Goal: Communication & Community: Ask a question

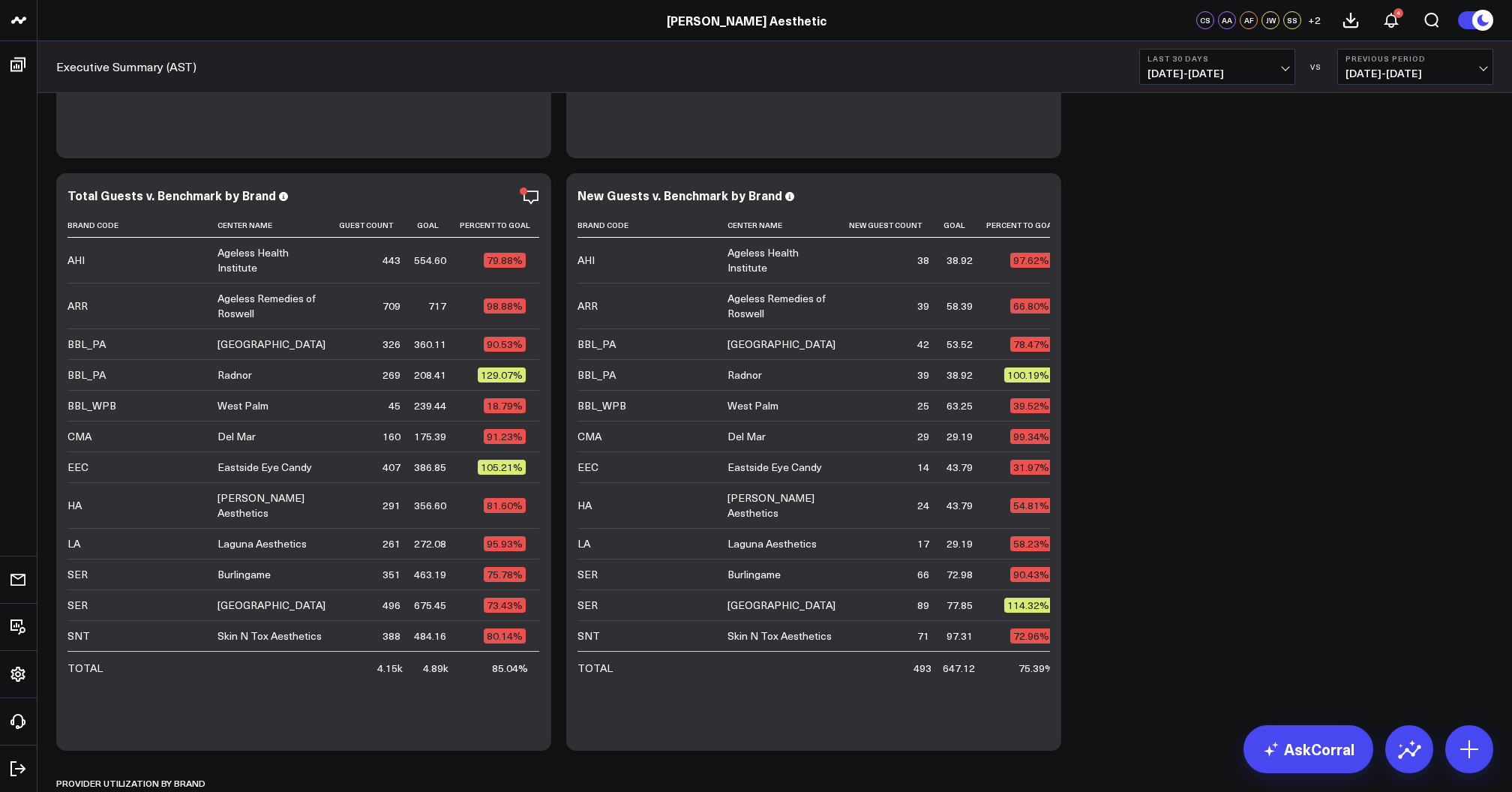
scroll to position [3283, 0]
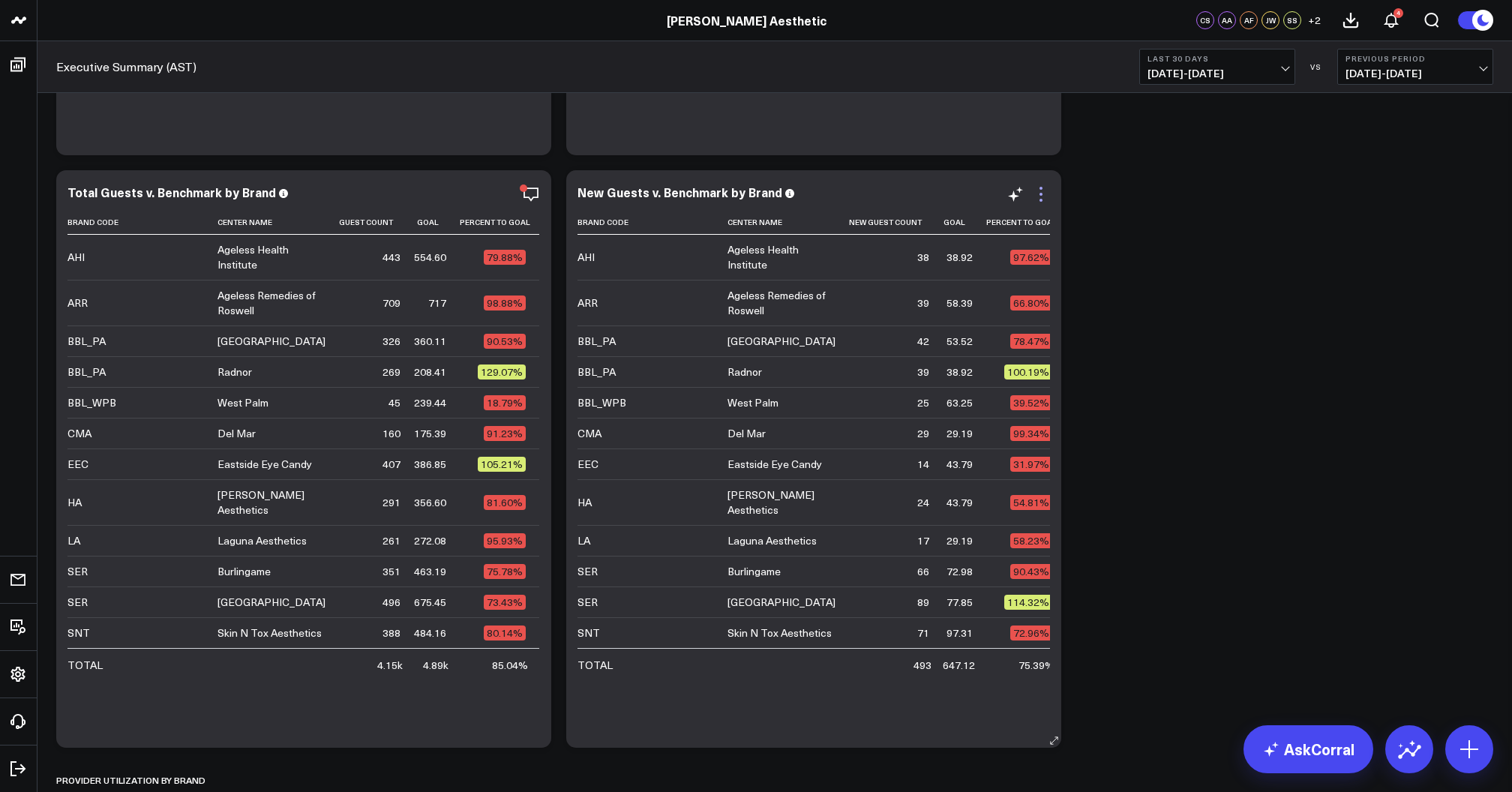
click at [1041, 194] on icon at bounding box center [1041, 194] width 3 height 3
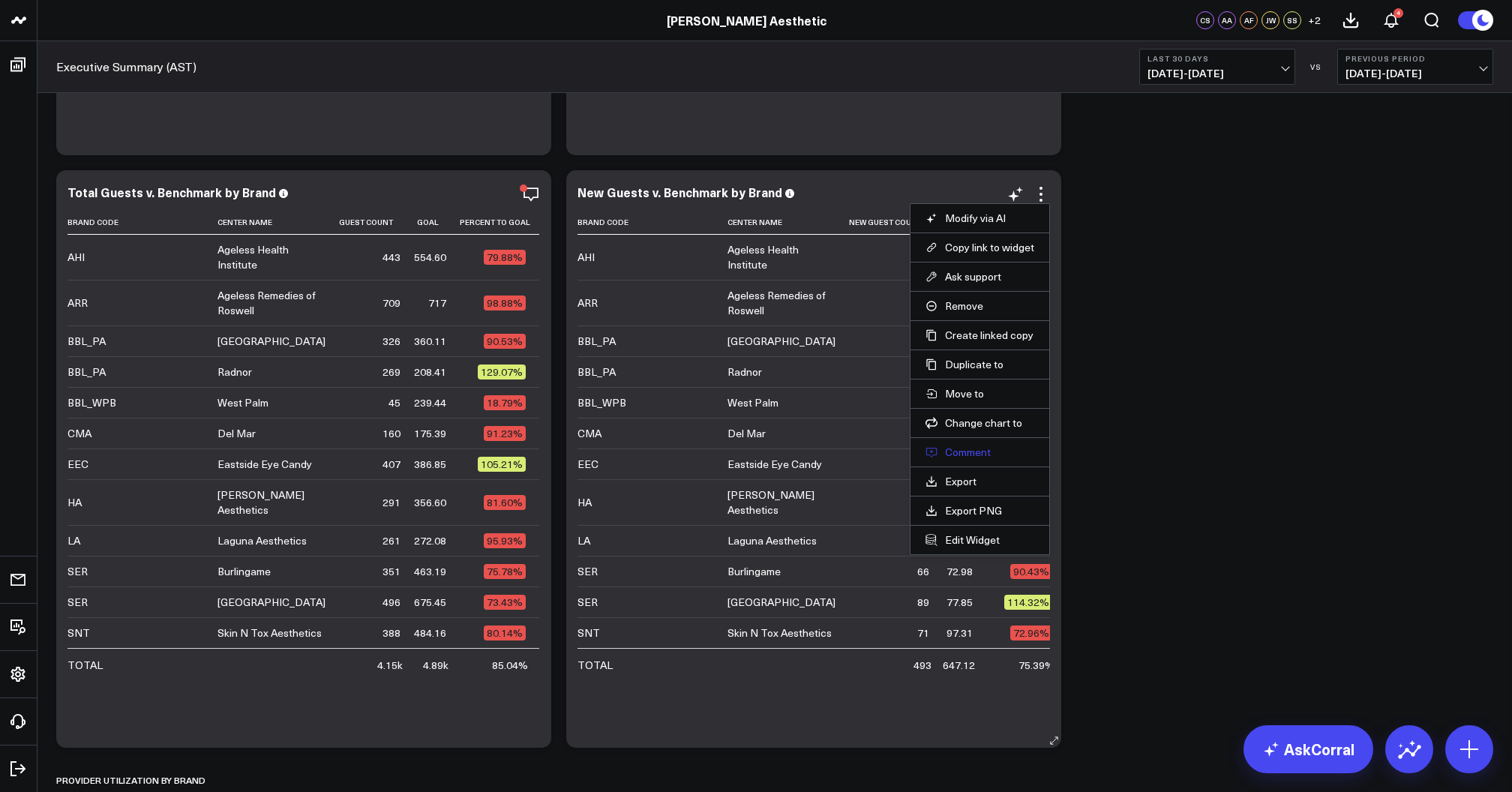
click at [972, 453] on button "Comment" at bounding box center [979, 453] width 109 height 14
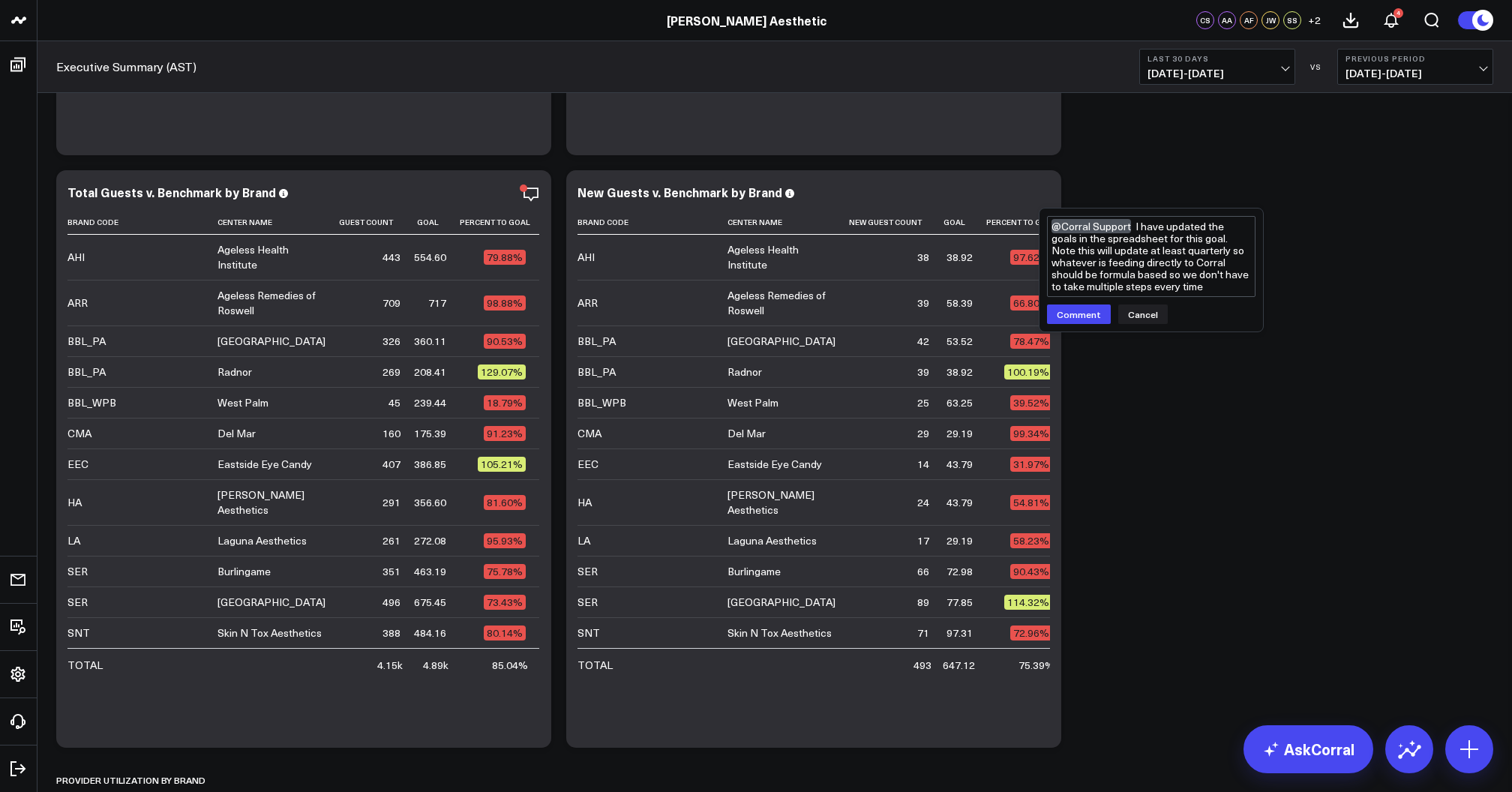
type textarea "@Corral Support I have updated the goals in the spreadsheet for this goal. Note…"
click at [1214, 86] on div "Executive Summary (AST) Last 30 Days [DATE] - [DATE] VS Previous Period [DATE] …" at bounding box center [775, 66] width 1474 height 52
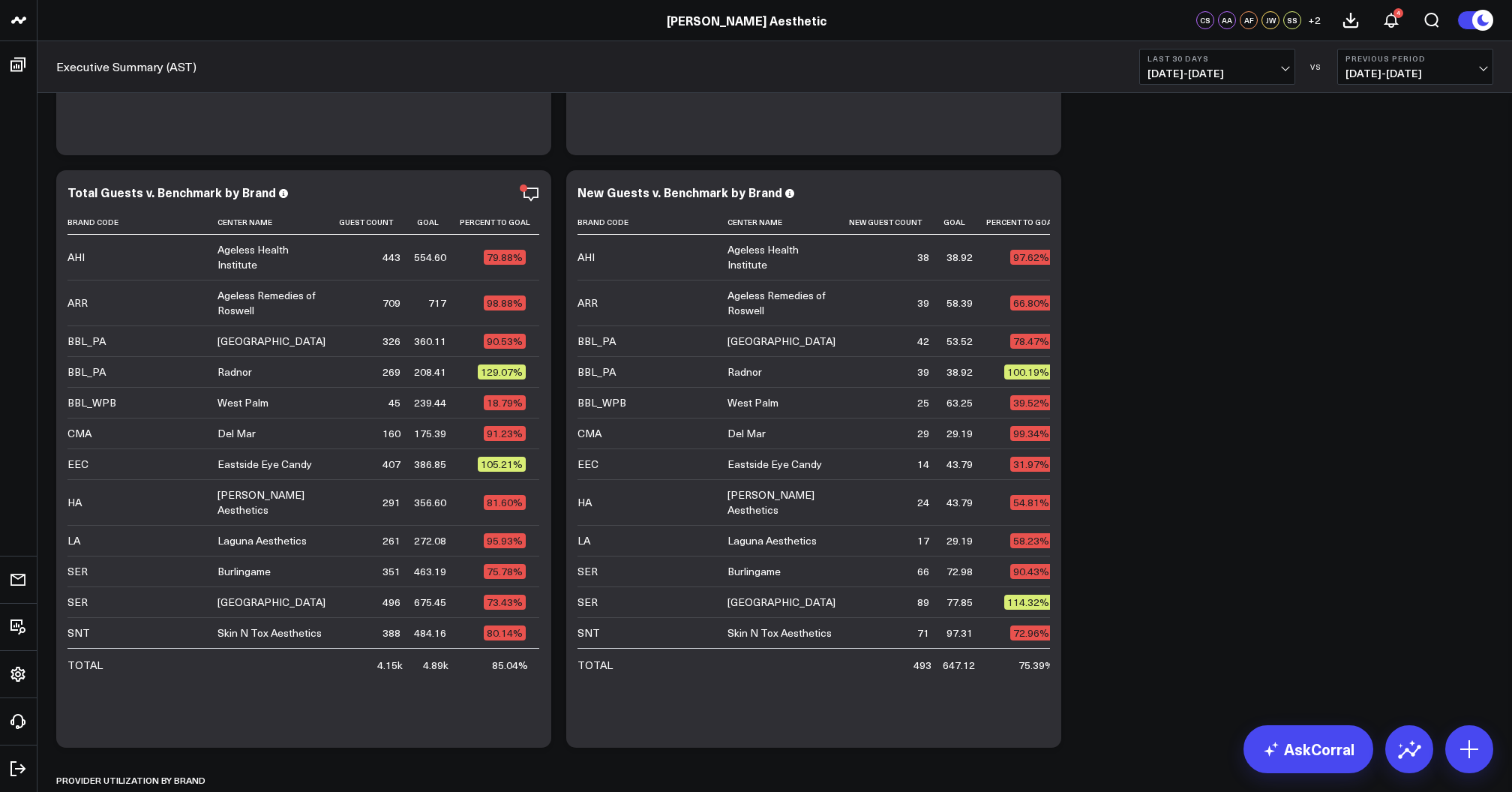
click at [1224, 72] on span "[DATE] - [DATE]" at bounding box center [1217, 74] width 140 height 12
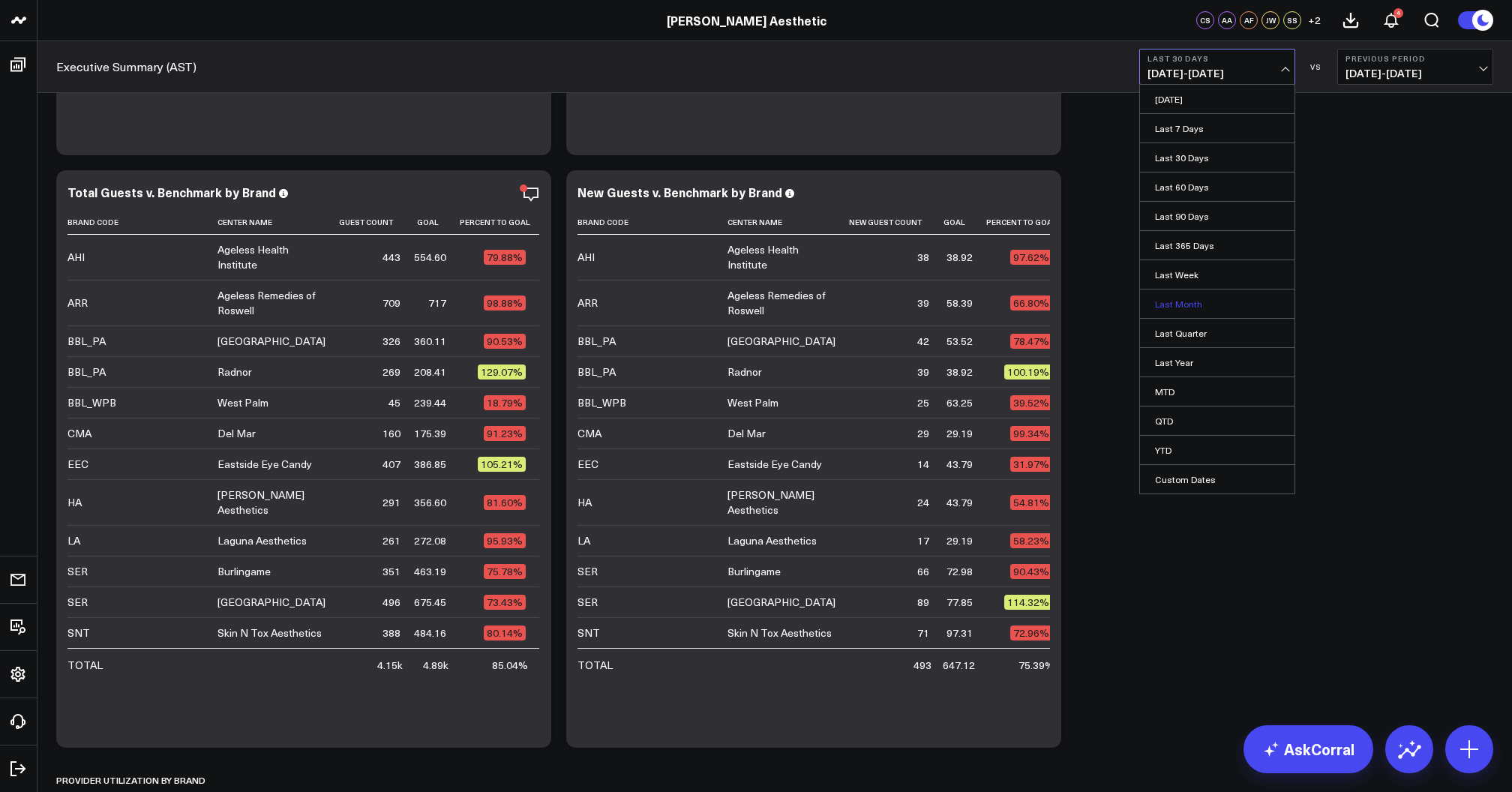
click at [1207, 298] on link "Last Month" at bounding box center [1217, 303] width 154 height 29
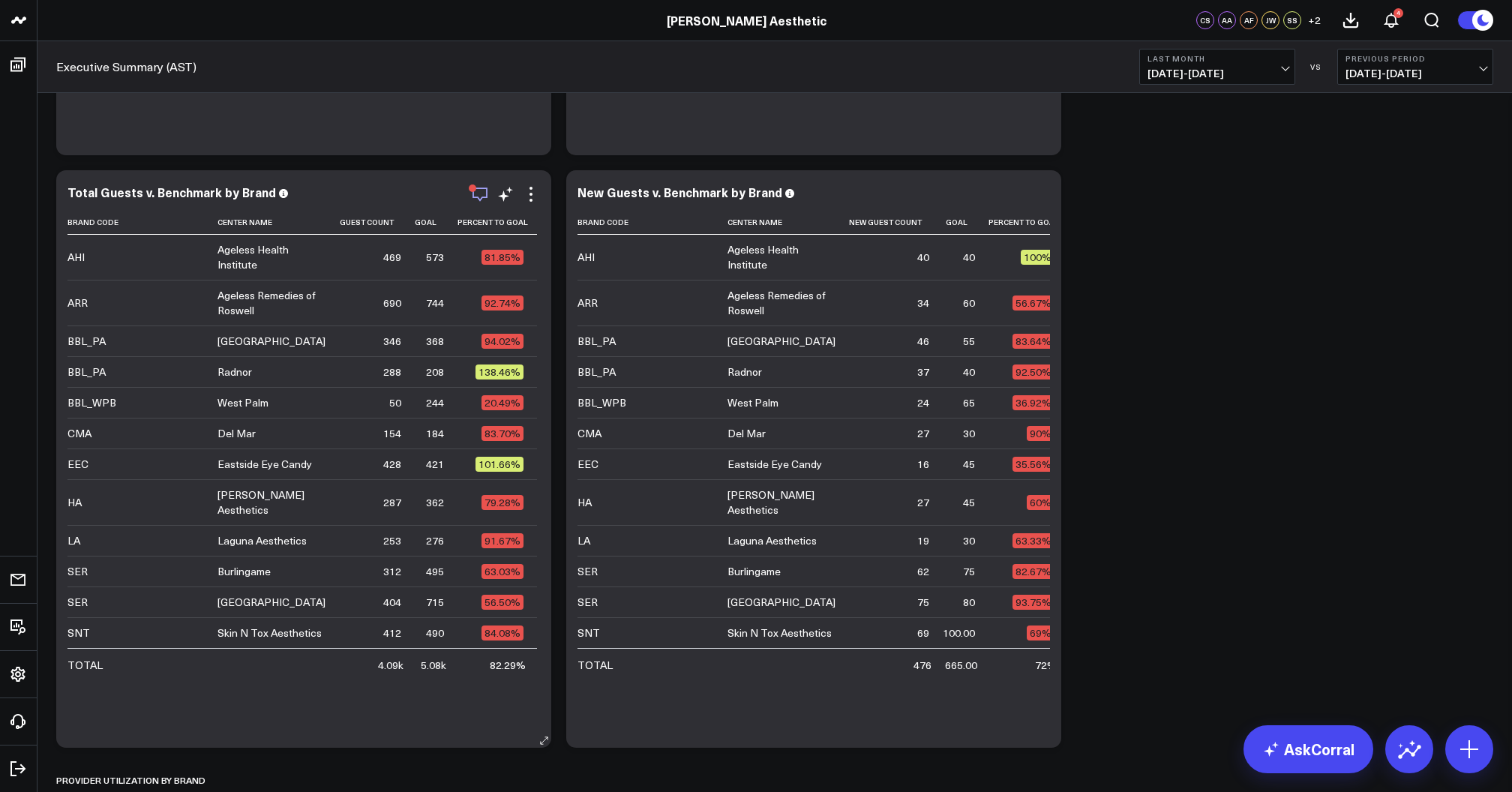
click at [480, 196] on icon "button" at bounding box center [480, 194] width 18 height 18
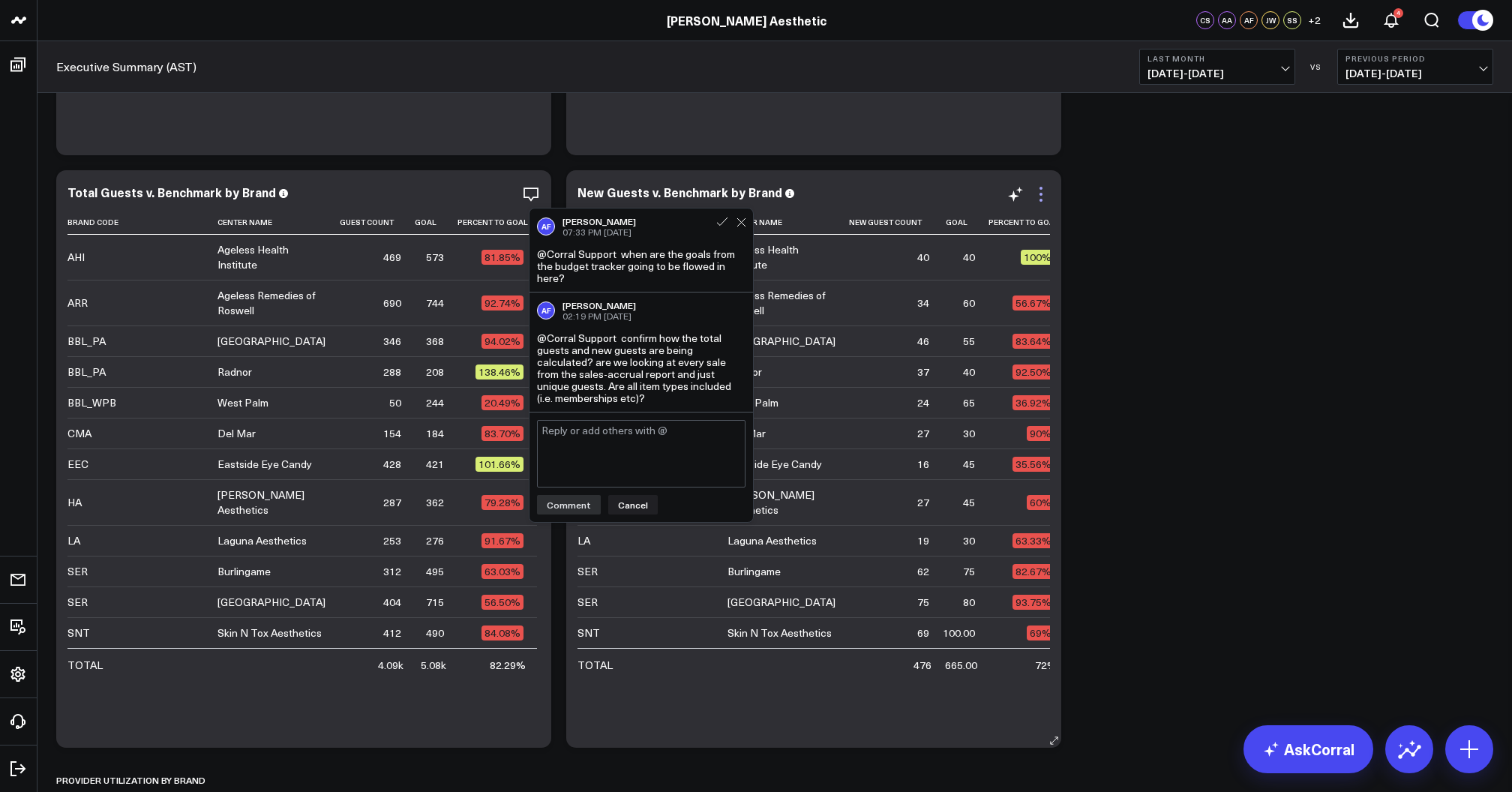
click at [1041, 196] on icon at bounding box center [1040, 194] width 18 height 18
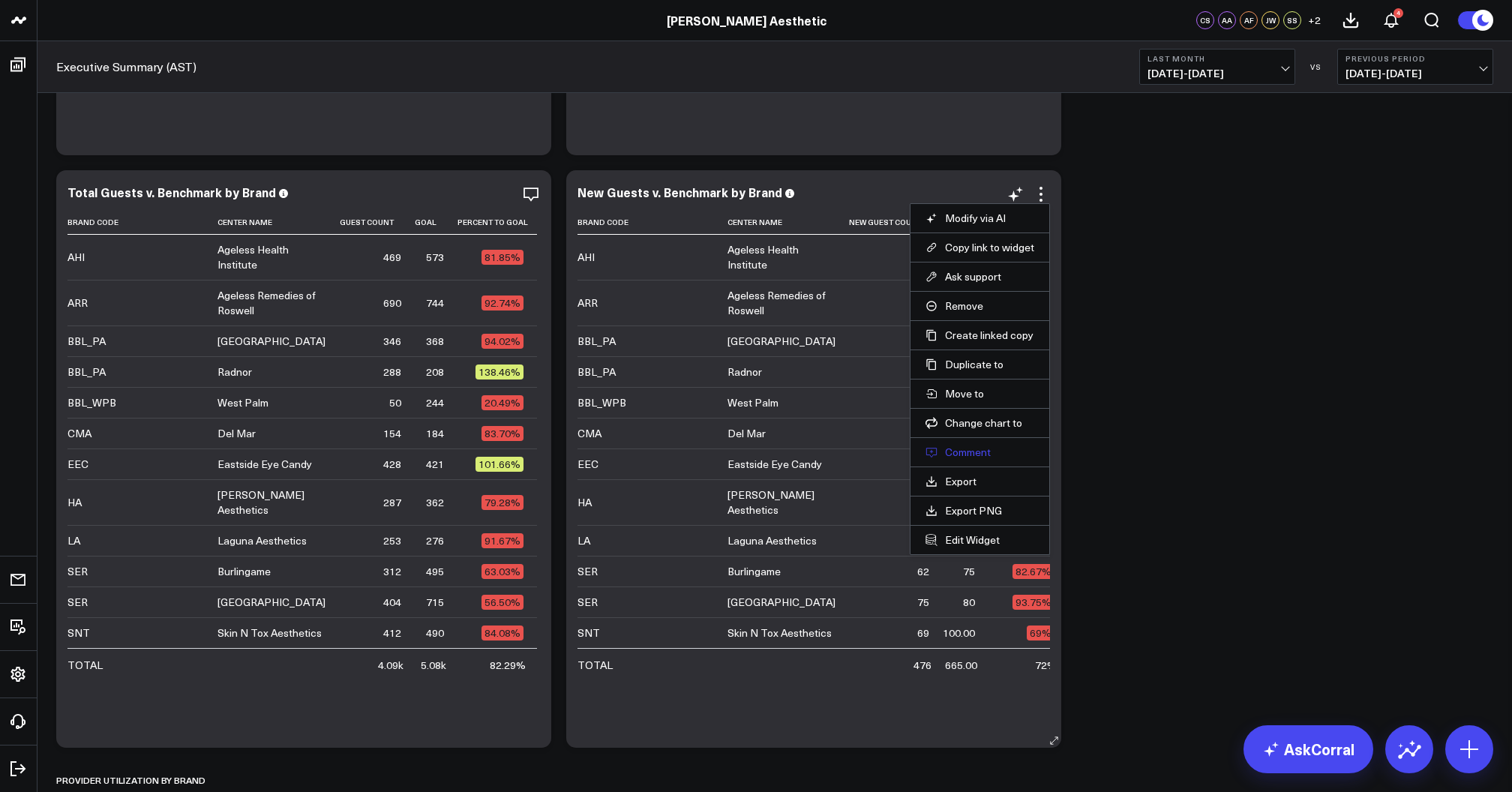
click at [967, 448] on button "Comment" at bounding box center [979, 453] width 109 height 14
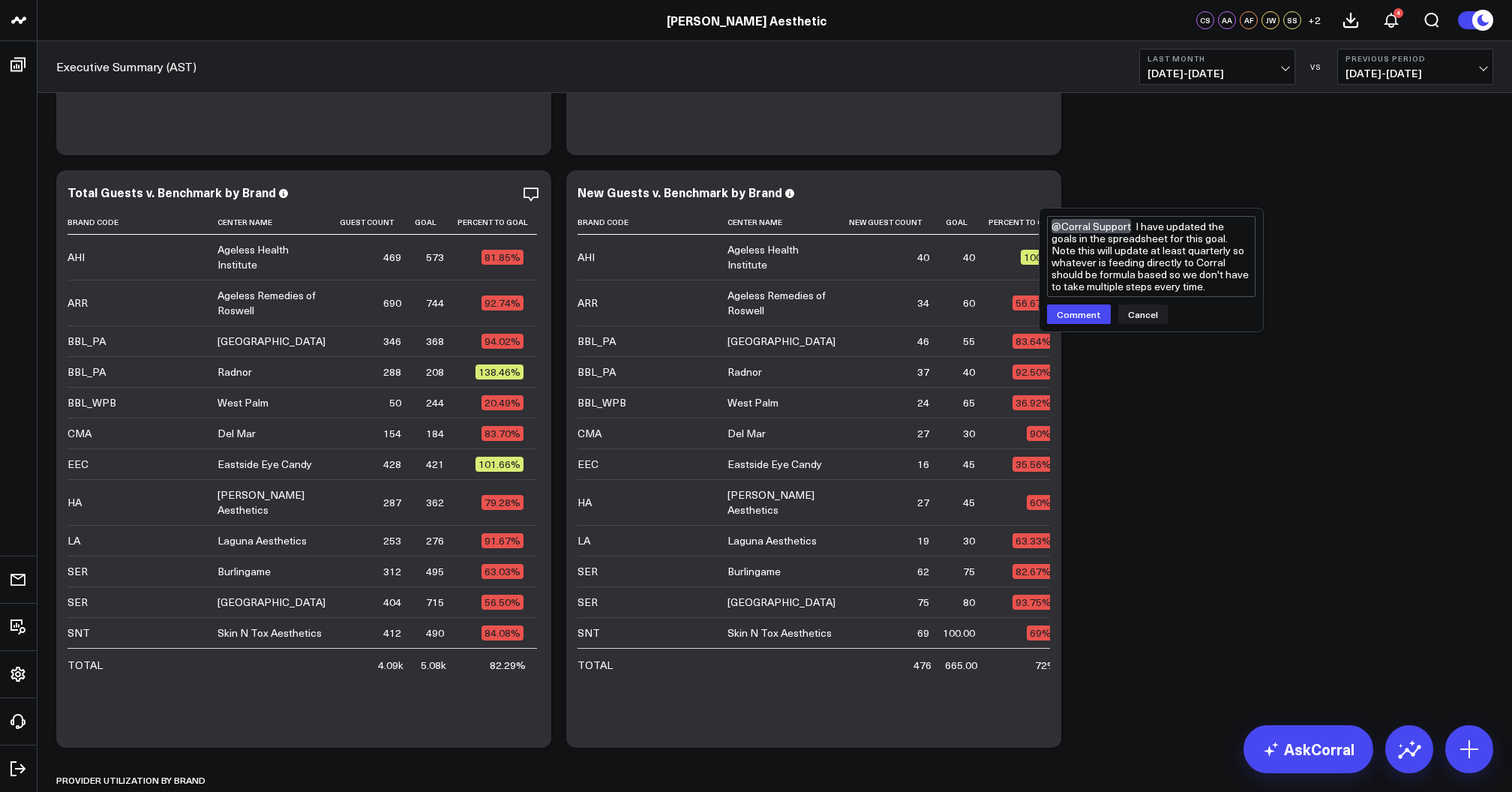
click at [1147, 271] on textarea "@Corral Support I have updated the goals in the spreadsheet for this goal. Note…" at bounding box center [1151, 256] width 208 height 81
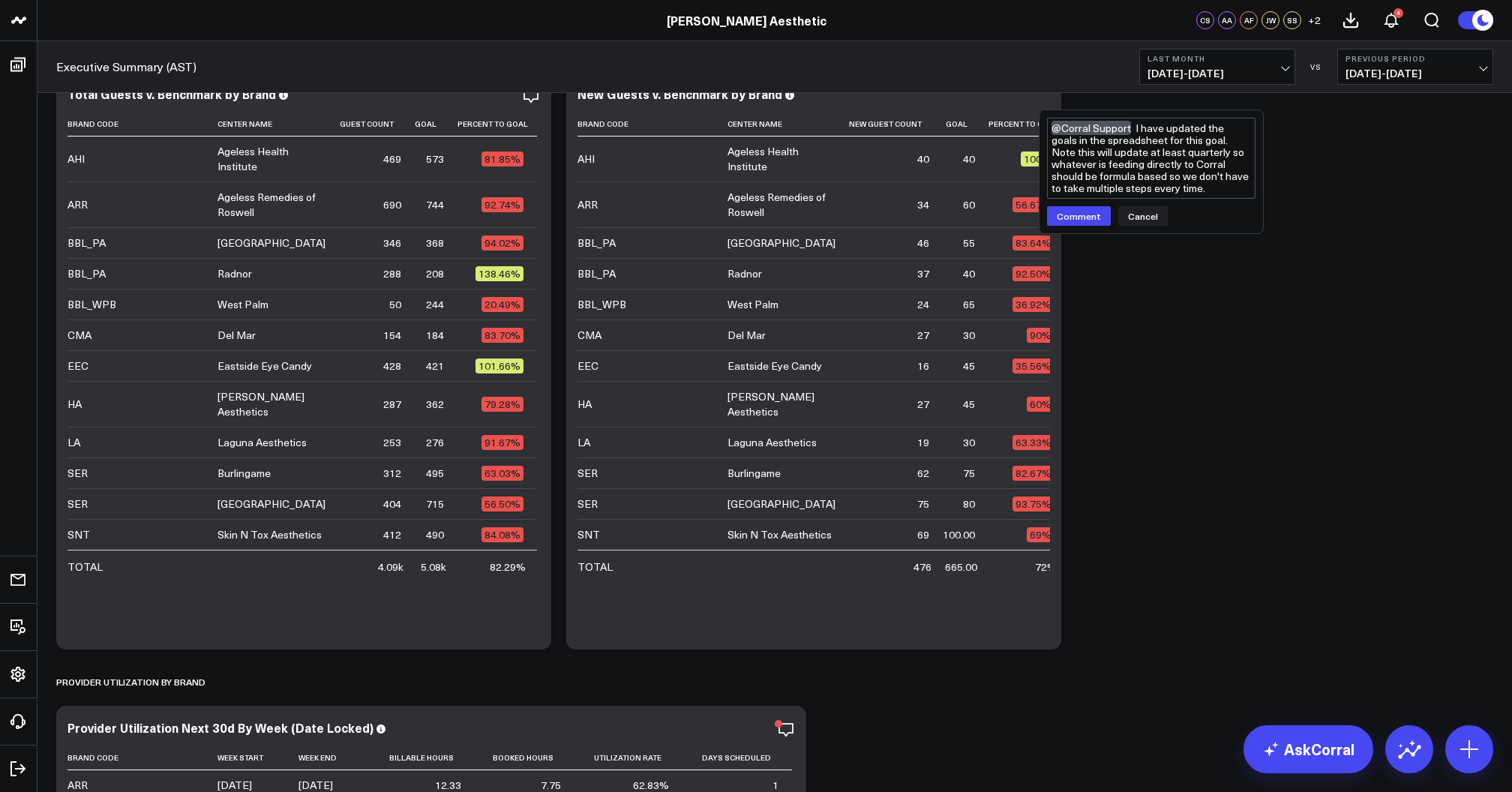
click at [1224, 187] on textarea "@Corral Support I have updated the goals in the spreadsheet for this goal. Note…" at bounding box center [1151, 158] width 208 height 81
type textarea "@Corral Support I have updated the goals in the spreadsheet for this goal. Note…"
click at [1074, 232] on button "Comment" at bounding box center [1079, 227] width 64 height 19
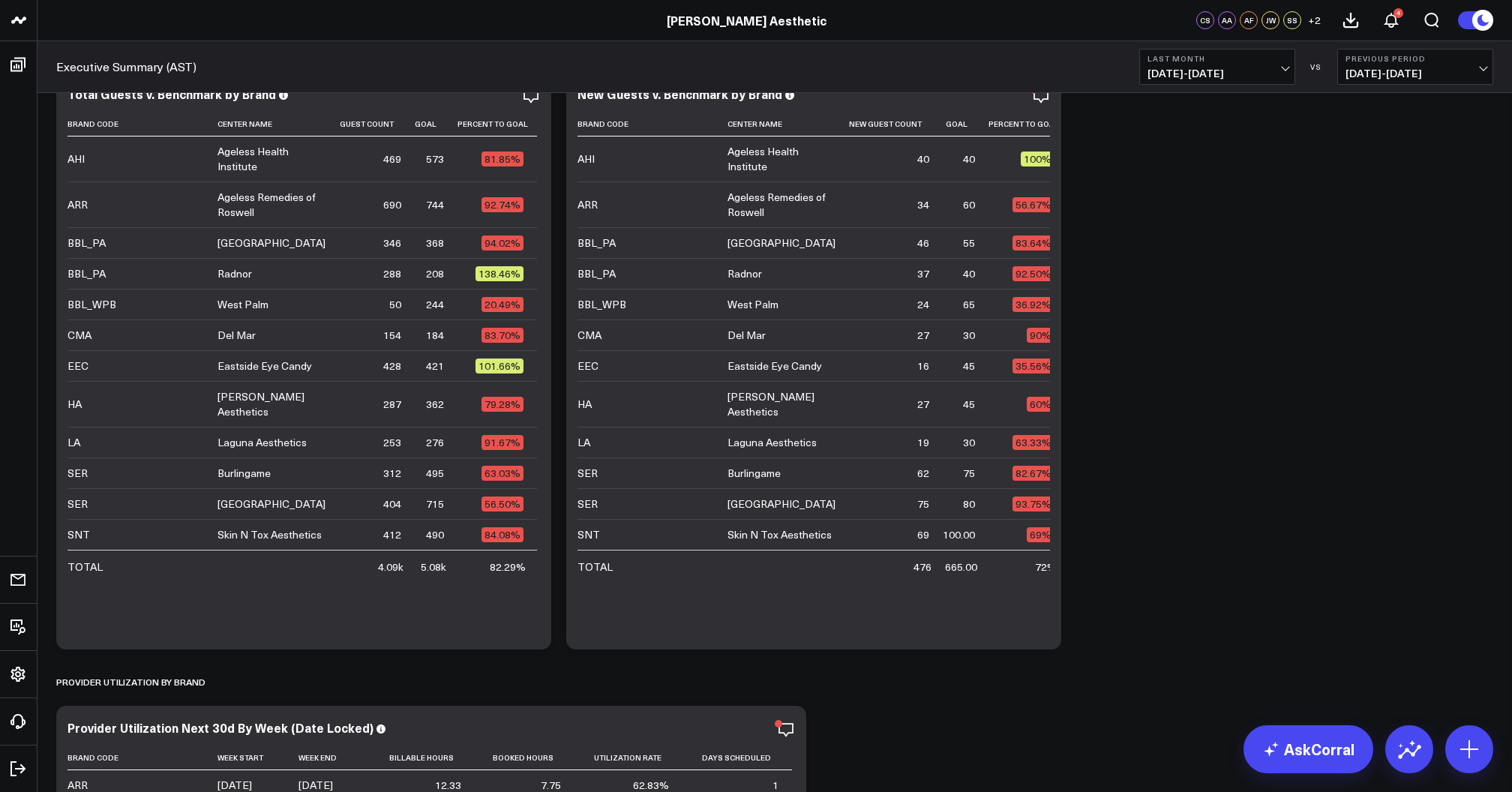
scroll to position [3287, 0]
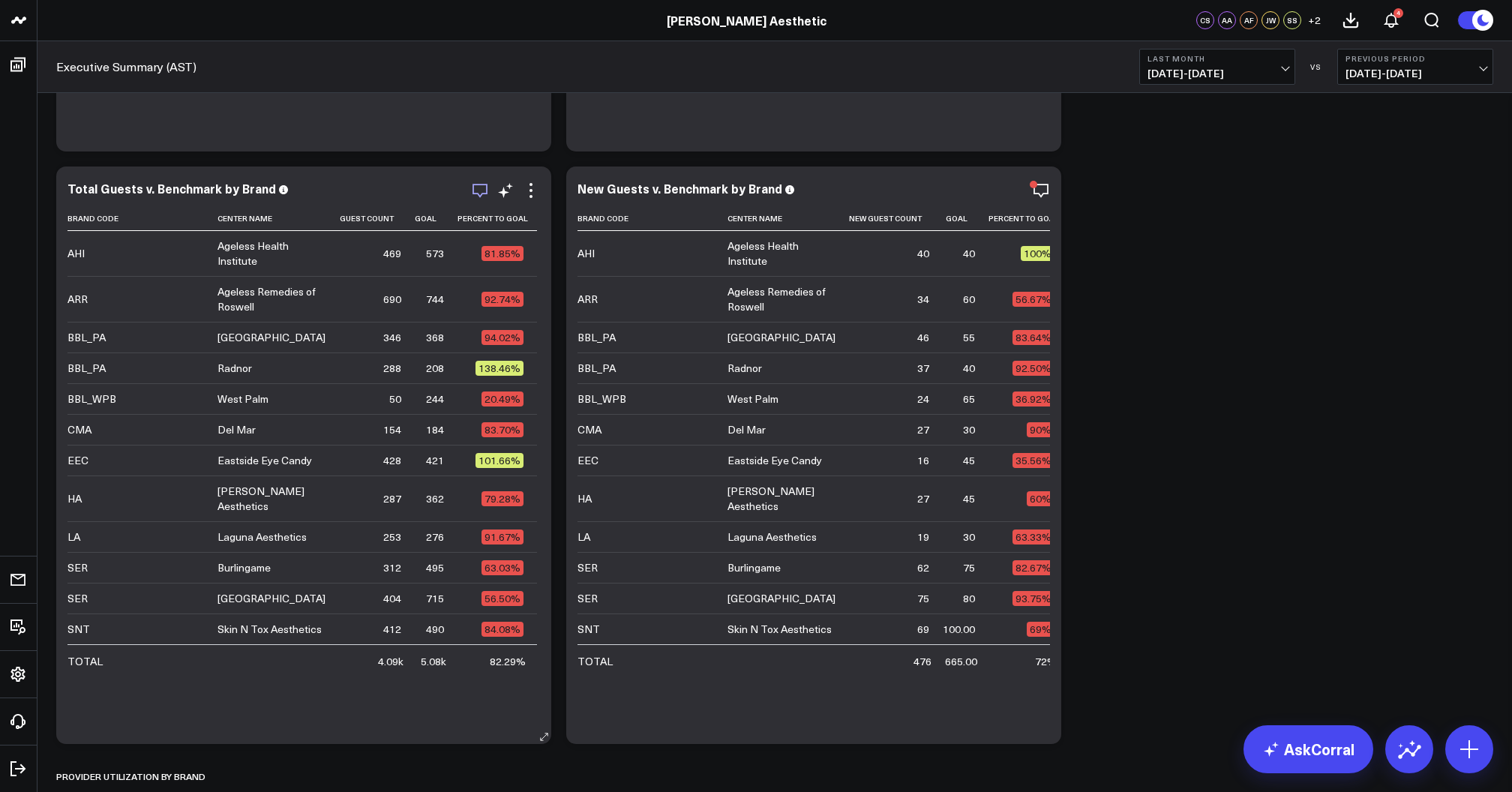
click at [477, 190] on icon "button" at bounding box center [480, 190] width 18 height 18
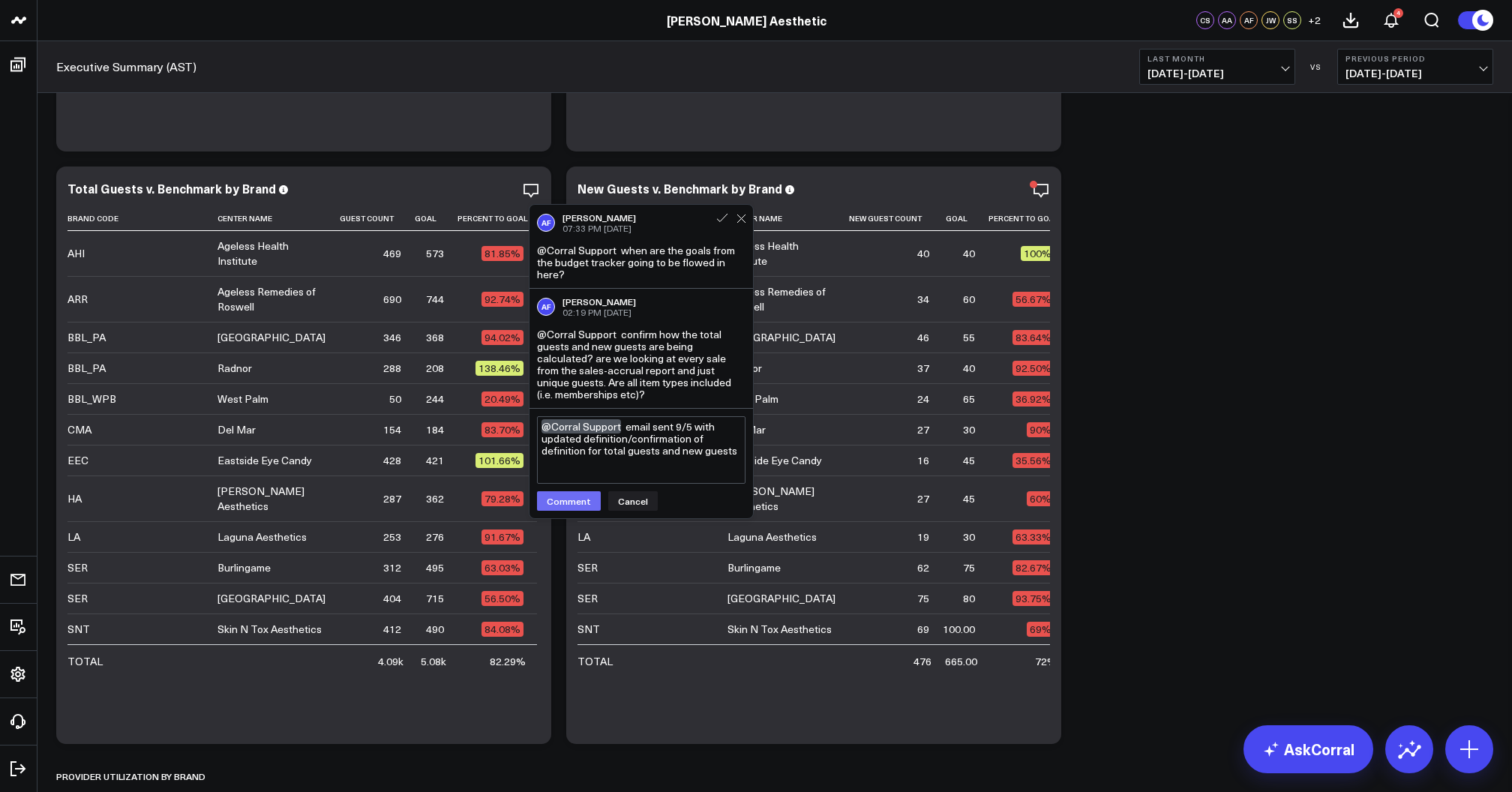
type textarea "@Corral Support email sent 9/5 with updated definition/confirmation of definiti…"
click at [567, 494] on button "Comment" at bounding box center [568, 500] width 64 height 19
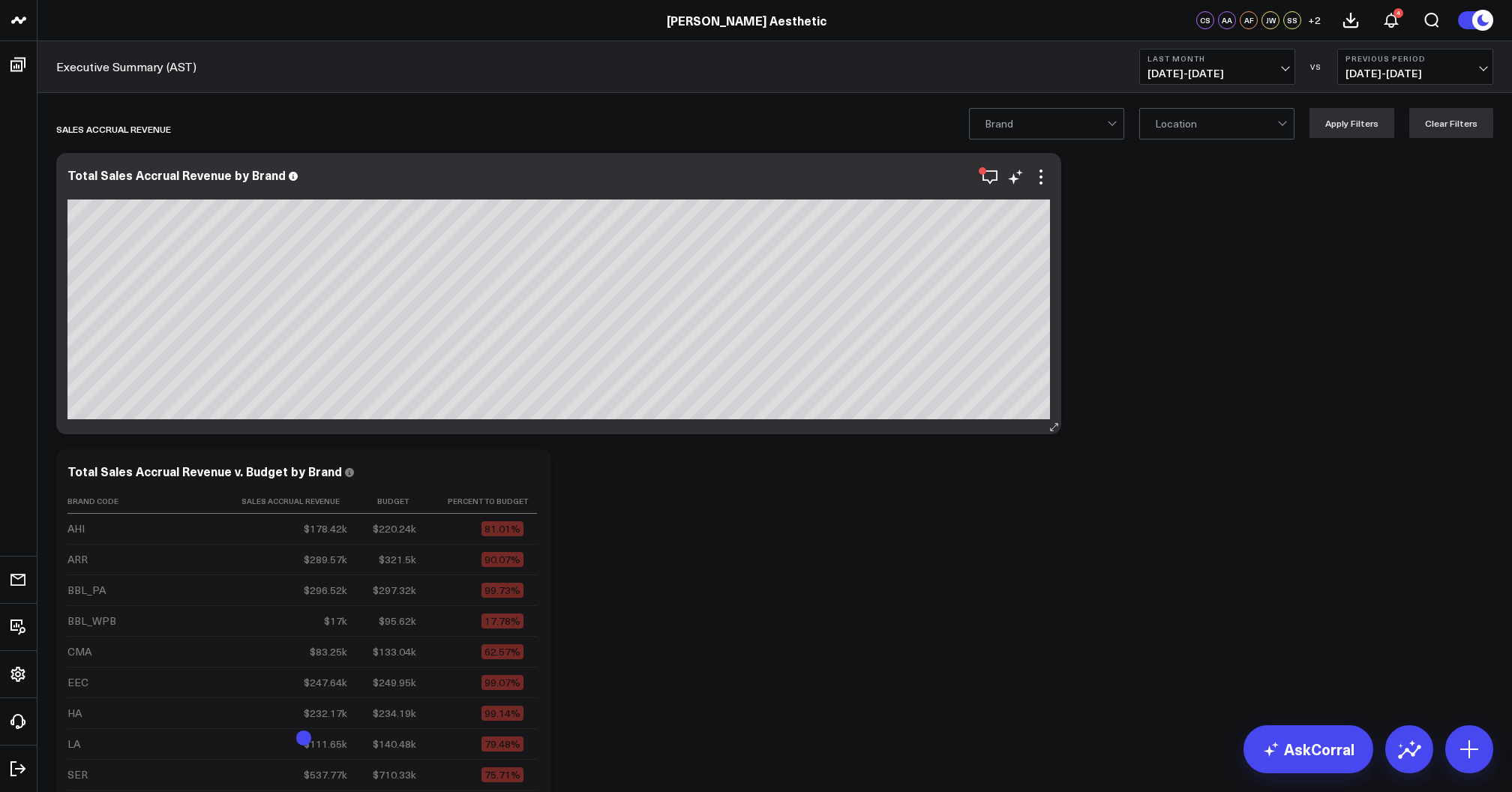
scroll to position [0, 0]
click at [994, 178] on icon "button" at bounding box center [989, 177] width 18 height 18
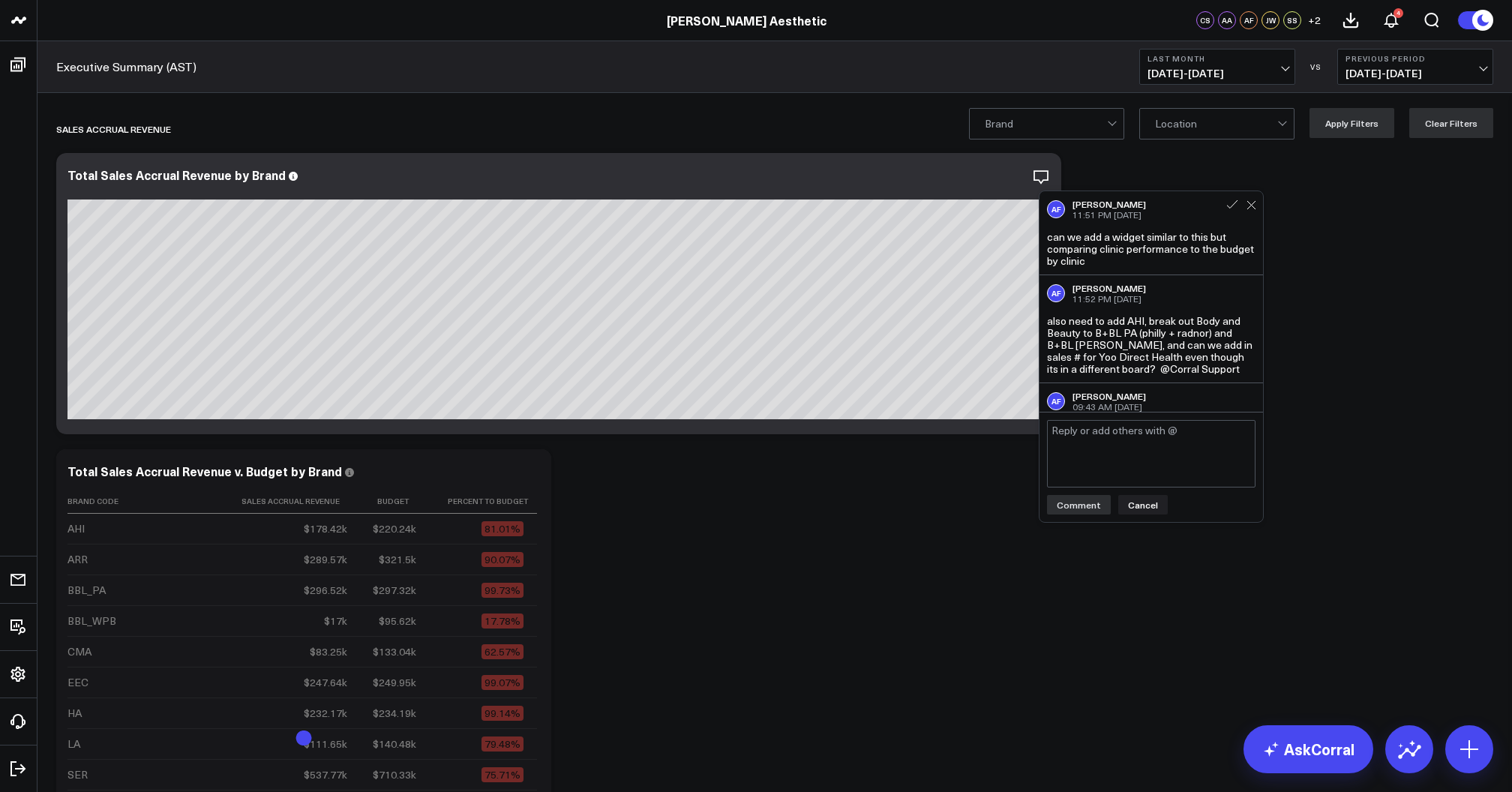
click at [1126, 463] on textarea at bounding box center [1151, 454] width 208 height 68
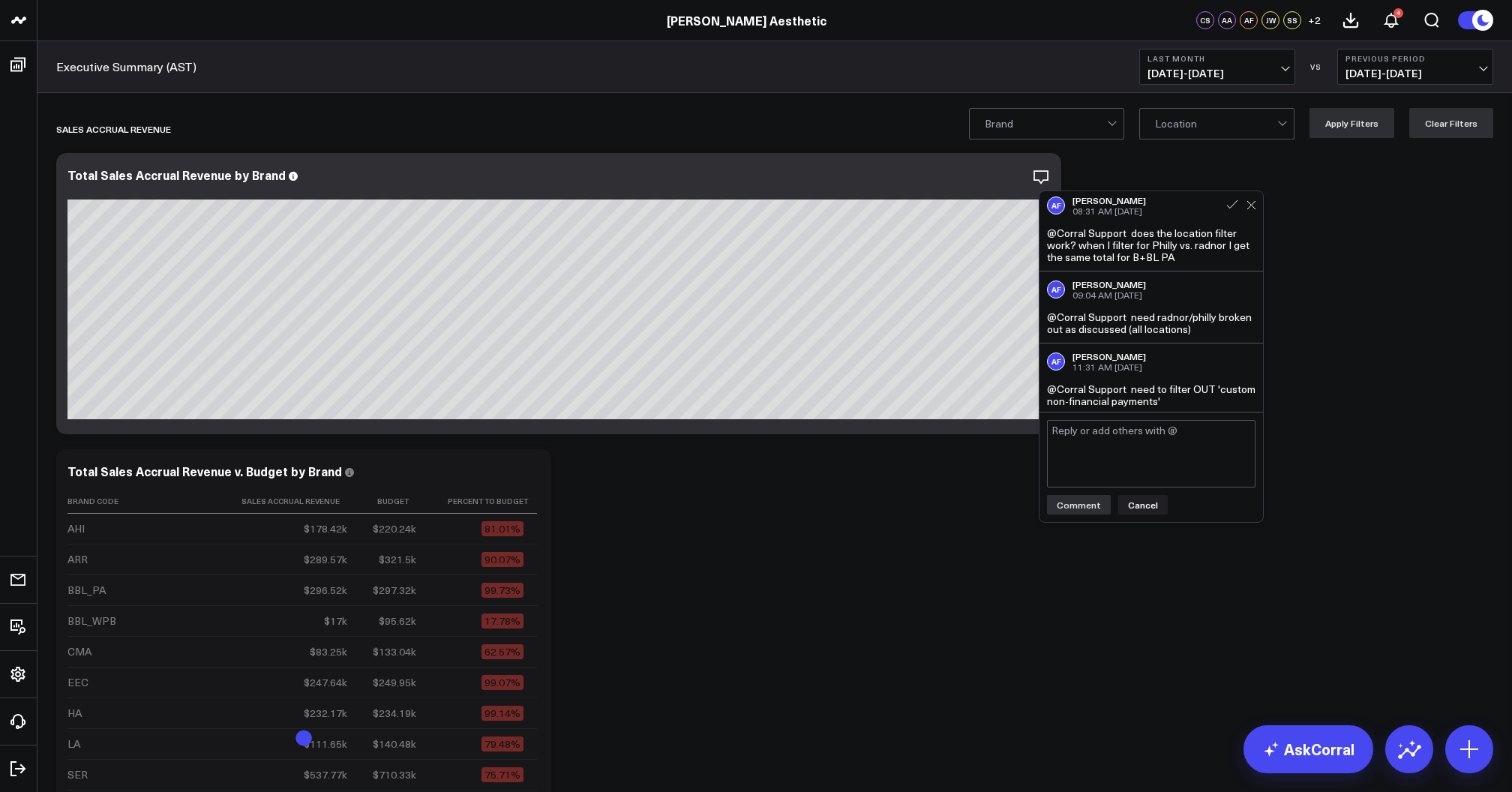
scroll to position [409, 0]
click at [1122, 466] on textarea at bounding box center [1151, 454] width 208 height 68
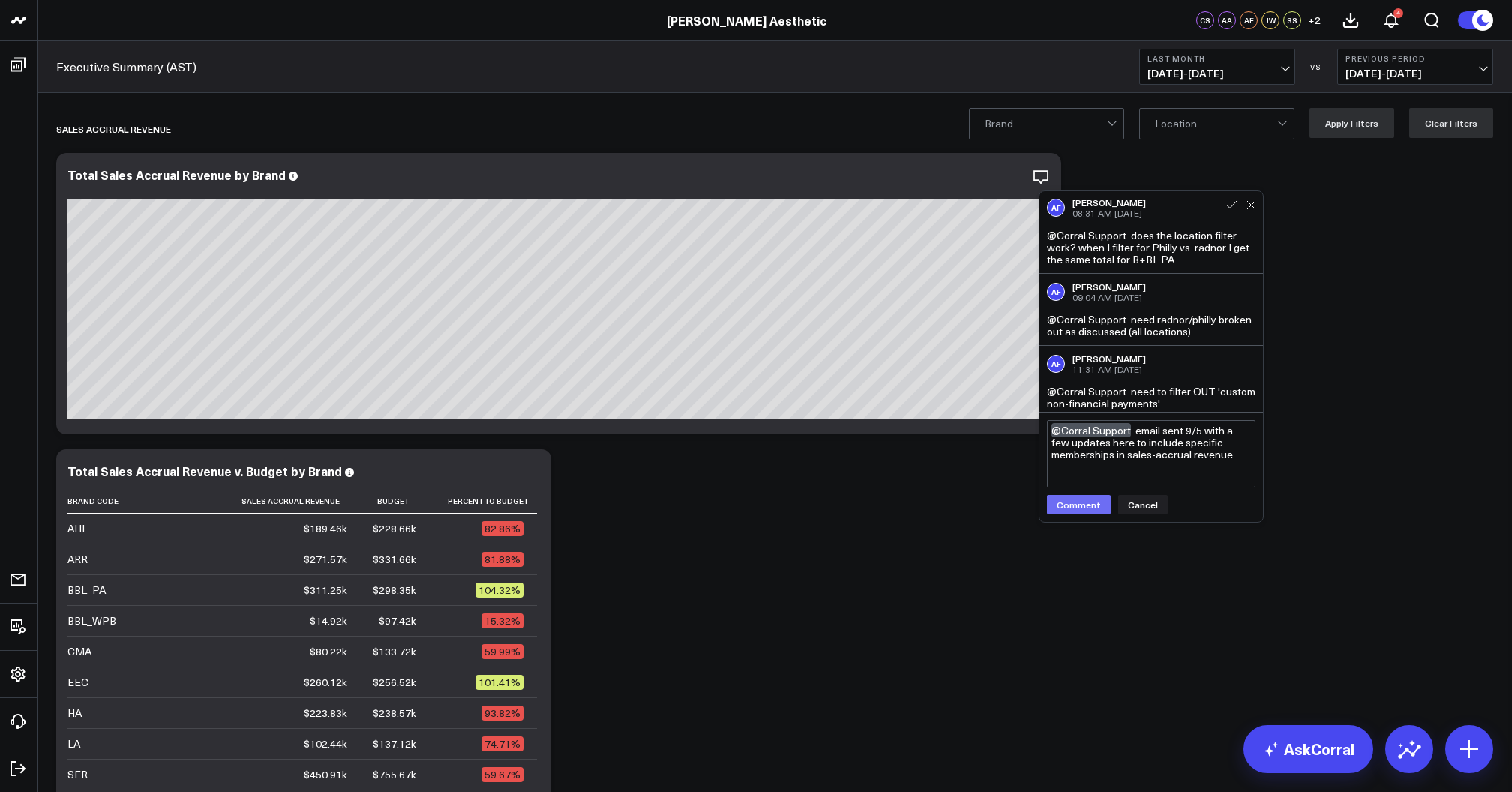
type textarea "@Corral Support email sent 9/5 with a few updates here to include specific memb…"
click at [1078, 506] on button "Comment" at bounding box center [1079, 504] width 64 height 19
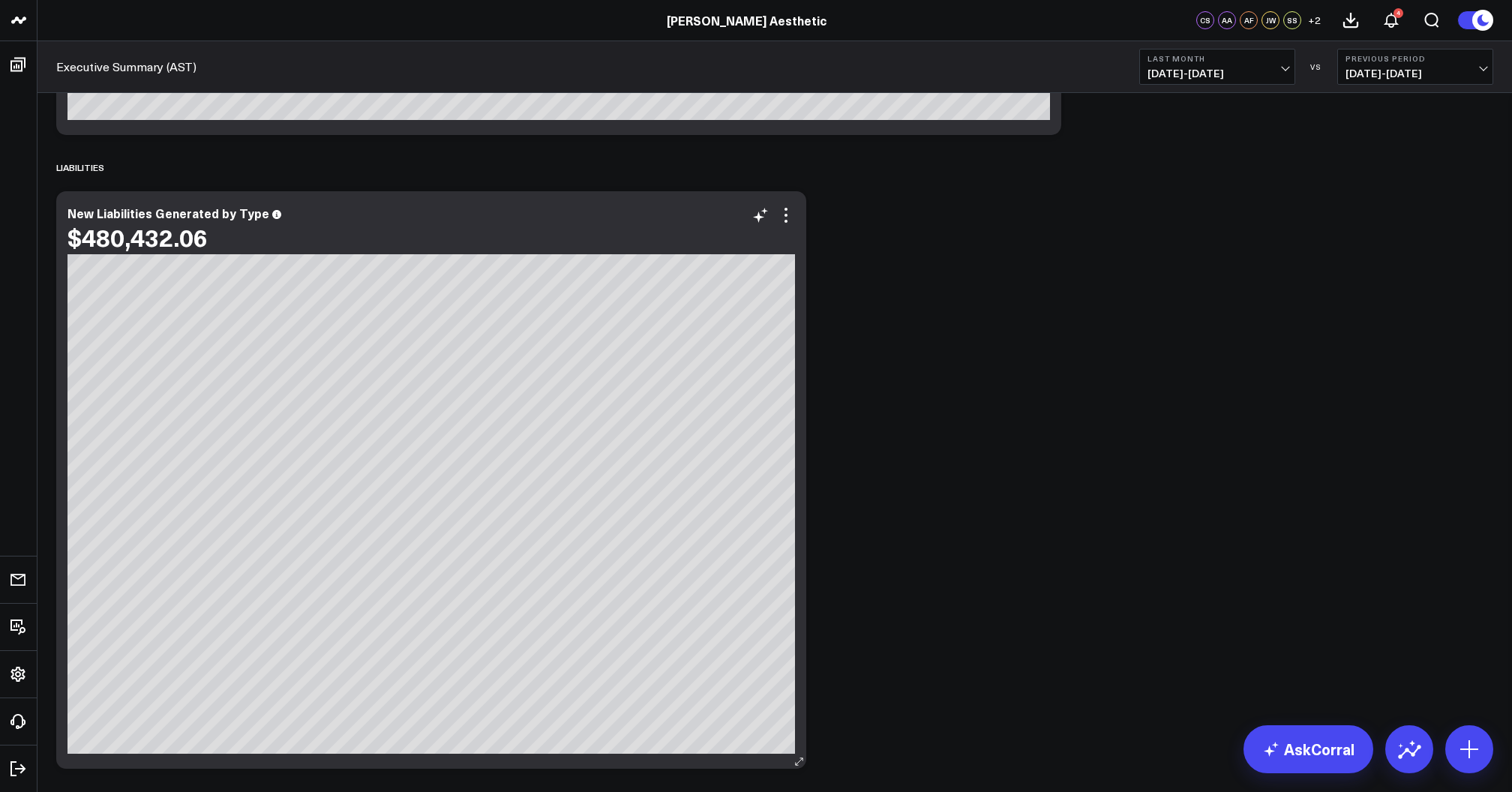
scroll to position [11576, 0]
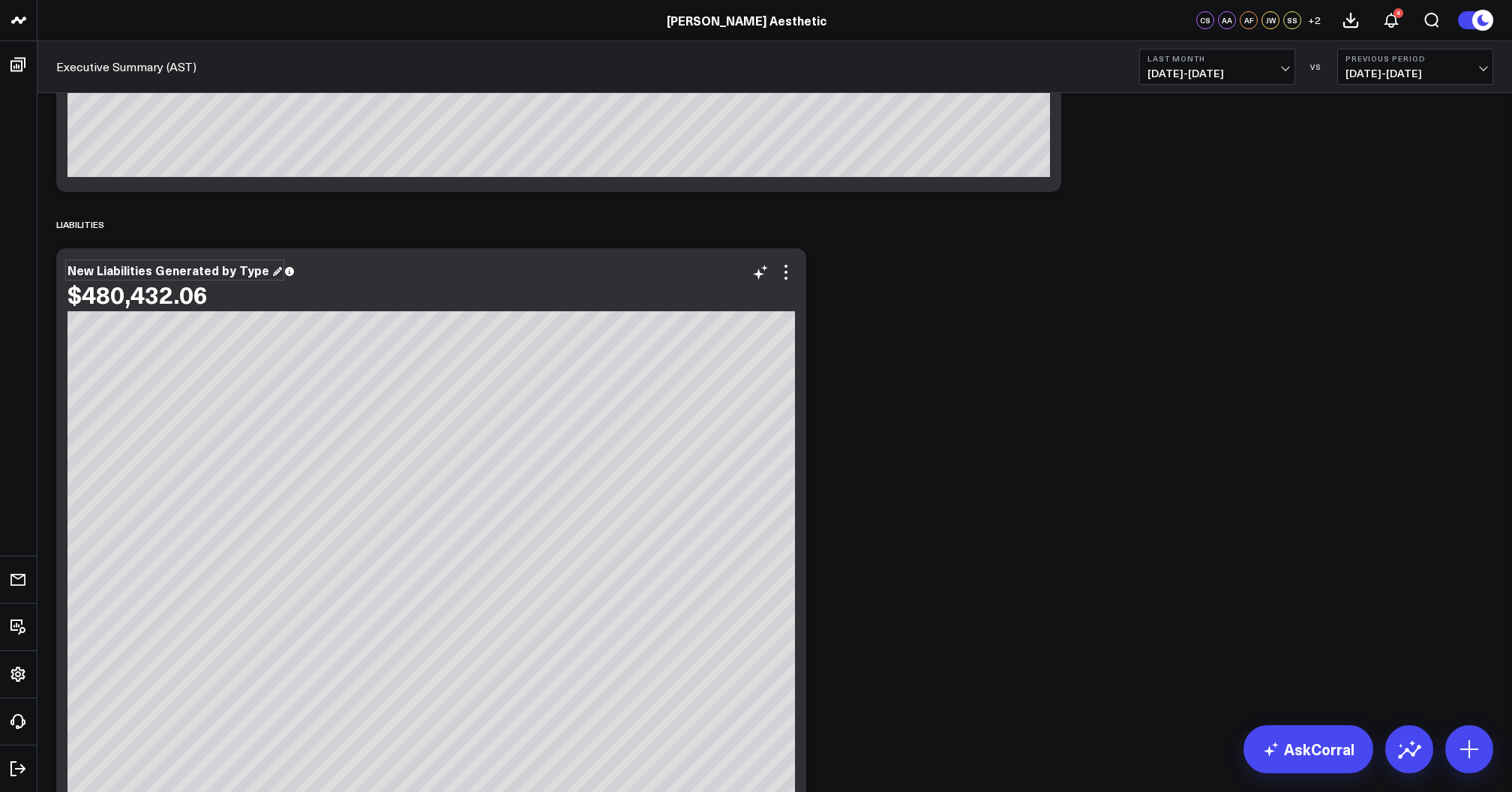
click at [187, 274] on div "New Liabilities Generated by Type" at bounding box center [175, 269] width 214 height 16
drag, startPoint x: 97, startPoint y: 271, endPoint x: 67, endPoint y: 271, distance: 30.0
click at [67, 271] on div "New Liabilities Generated by Type $480,432.06" at bounding box center [431, 537] width 750 height 578
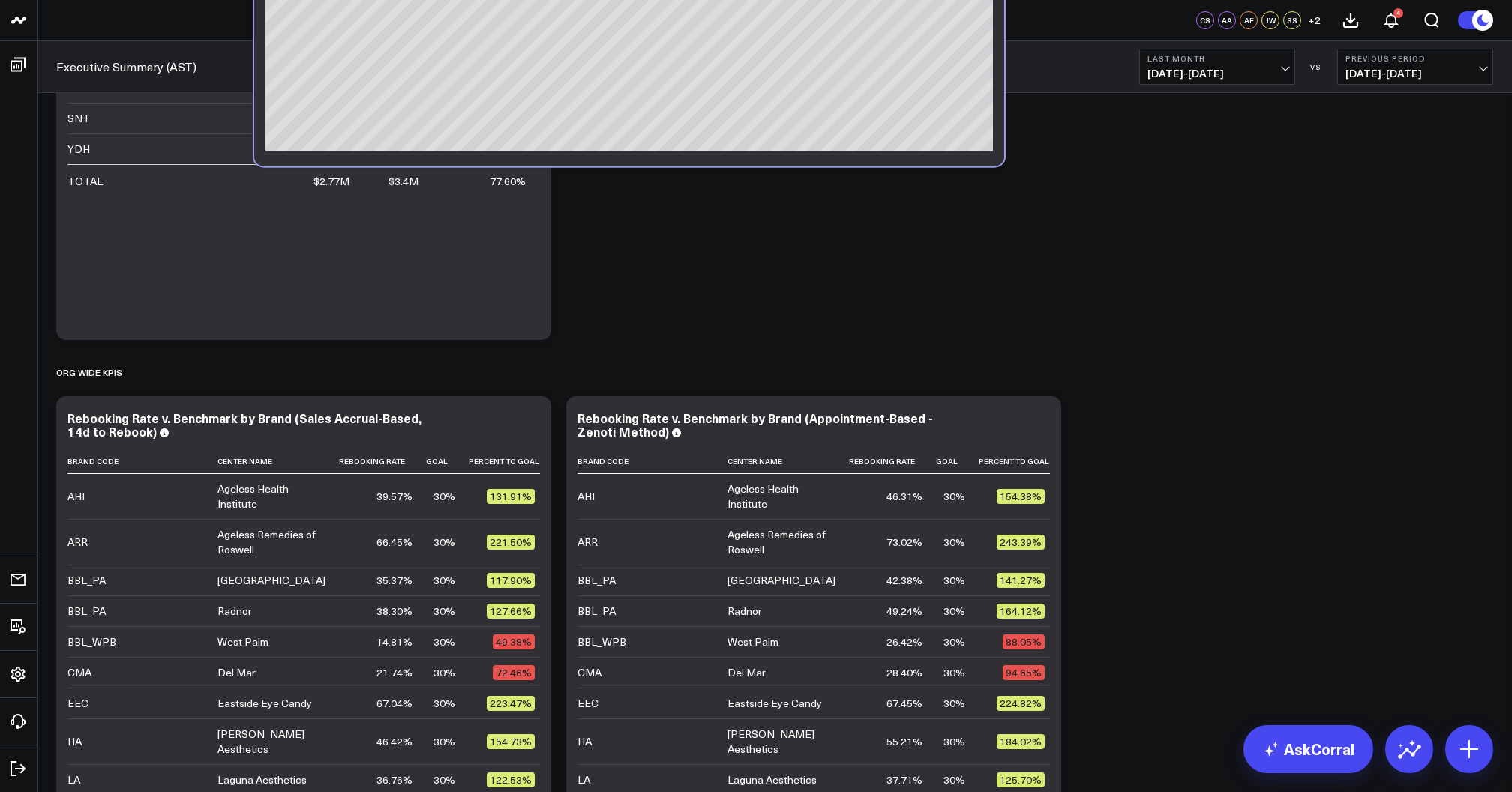
scroll to position [0, 0]
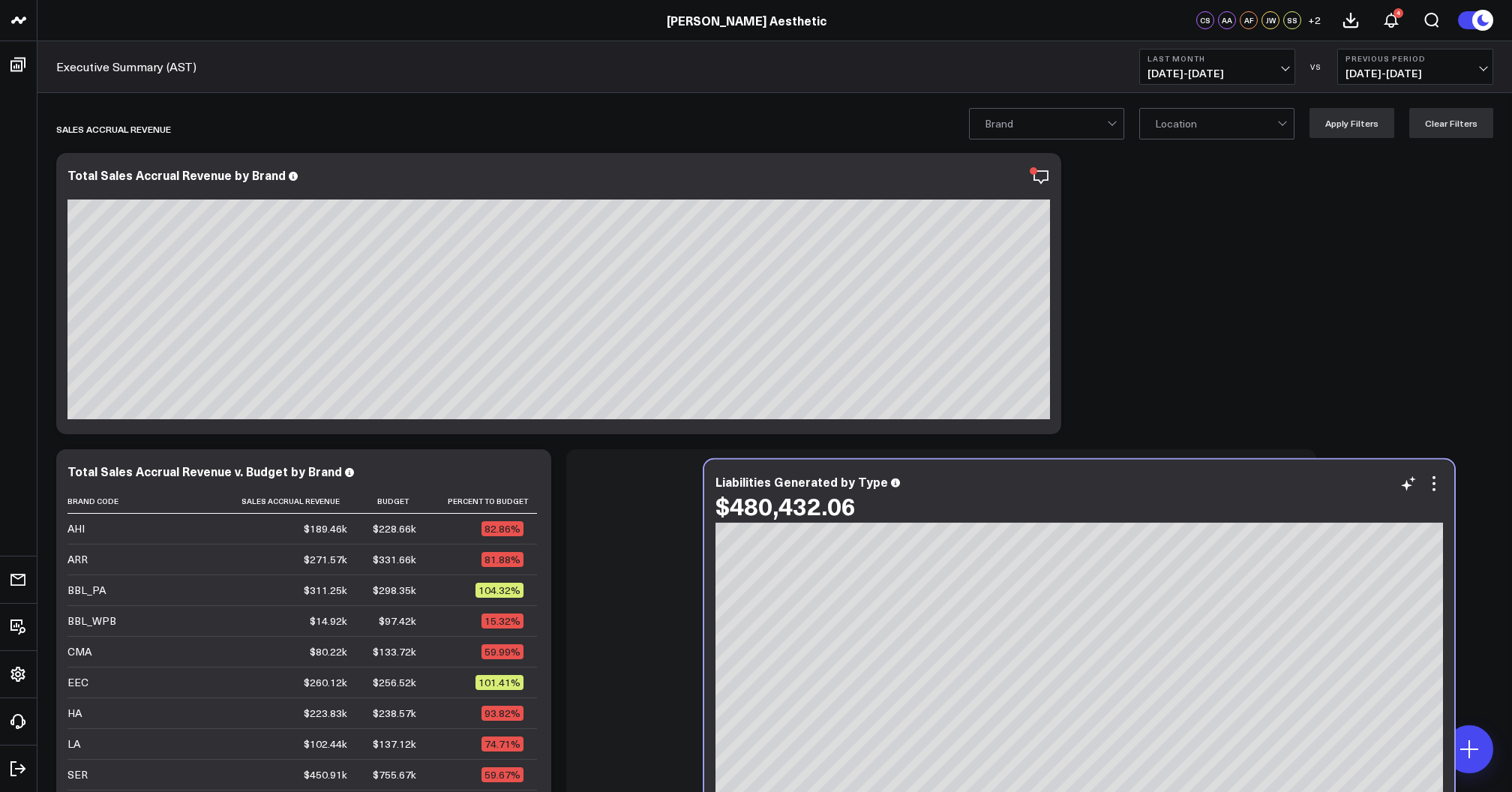
drag, startPoint x: 490, startPoint y: 265, endPoint x: 1143, endPoint y: 476, distance: 686.2
click at [1143, 476] on div "Liabilities Generated by Type" at bounding box center [1079, 482] width 728 height 14
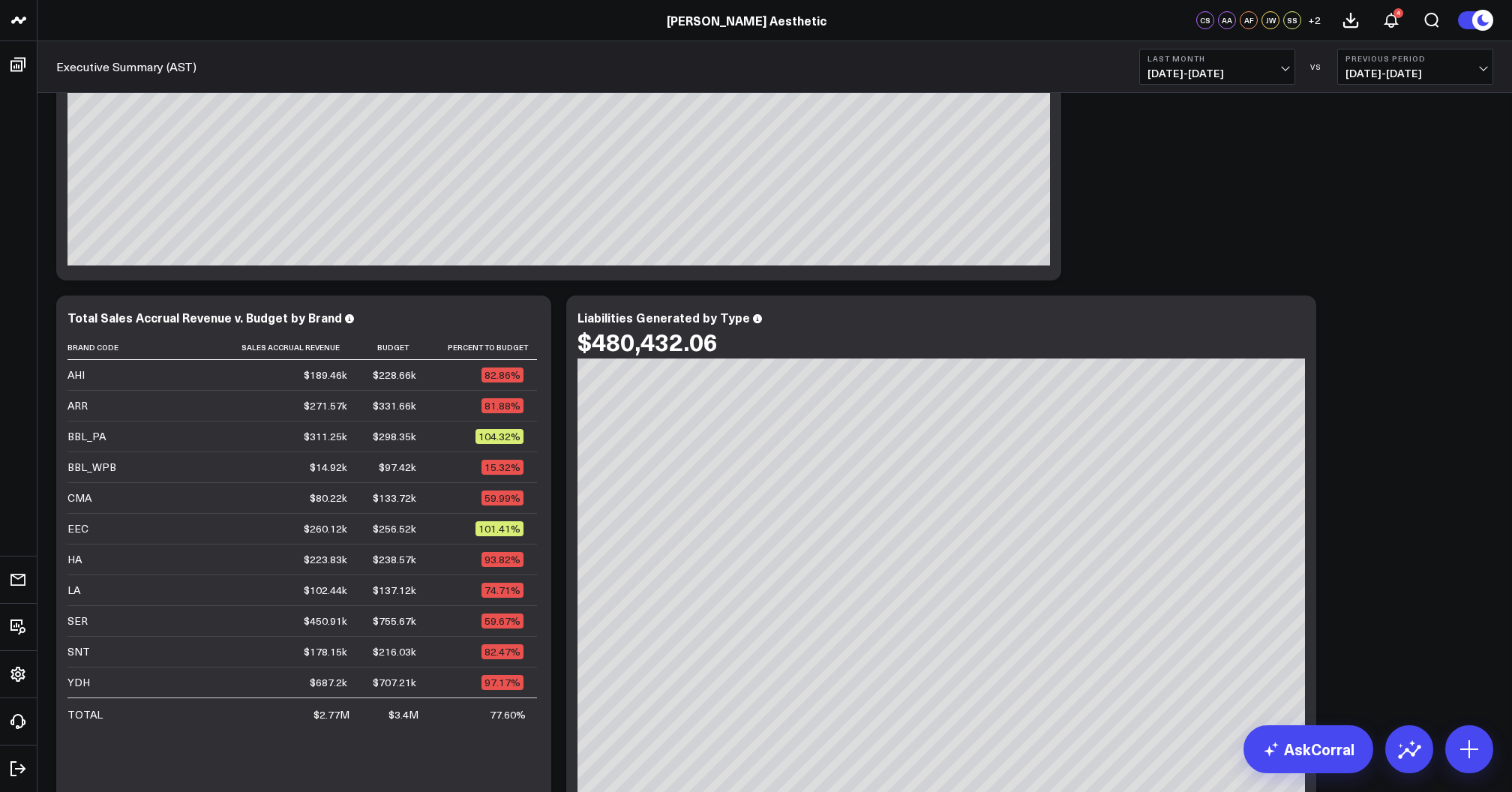
scroll to position [194, 0]
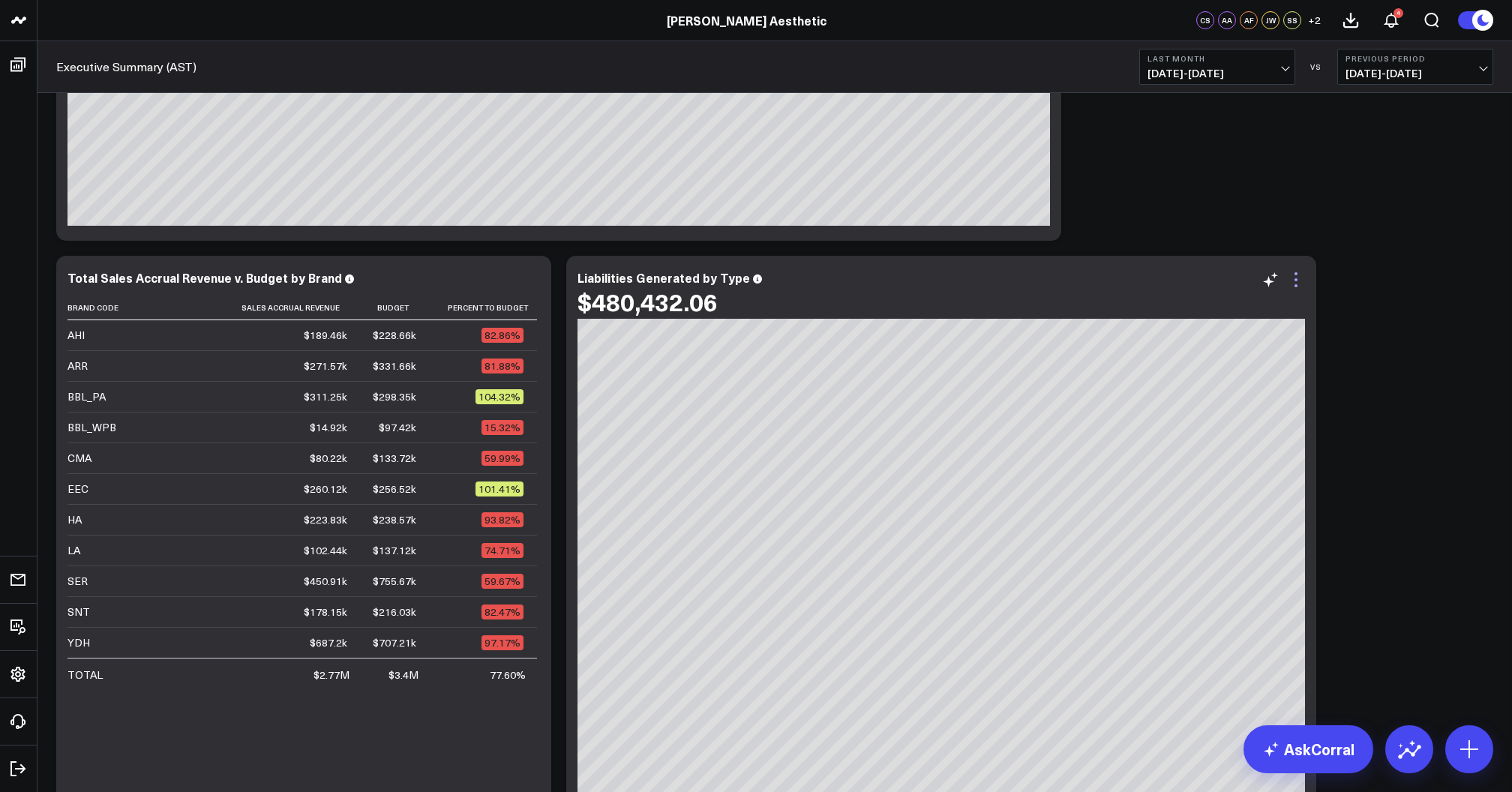
click at [1297, 288] on icon at bounding box center [1295, 279] width 18 height 18
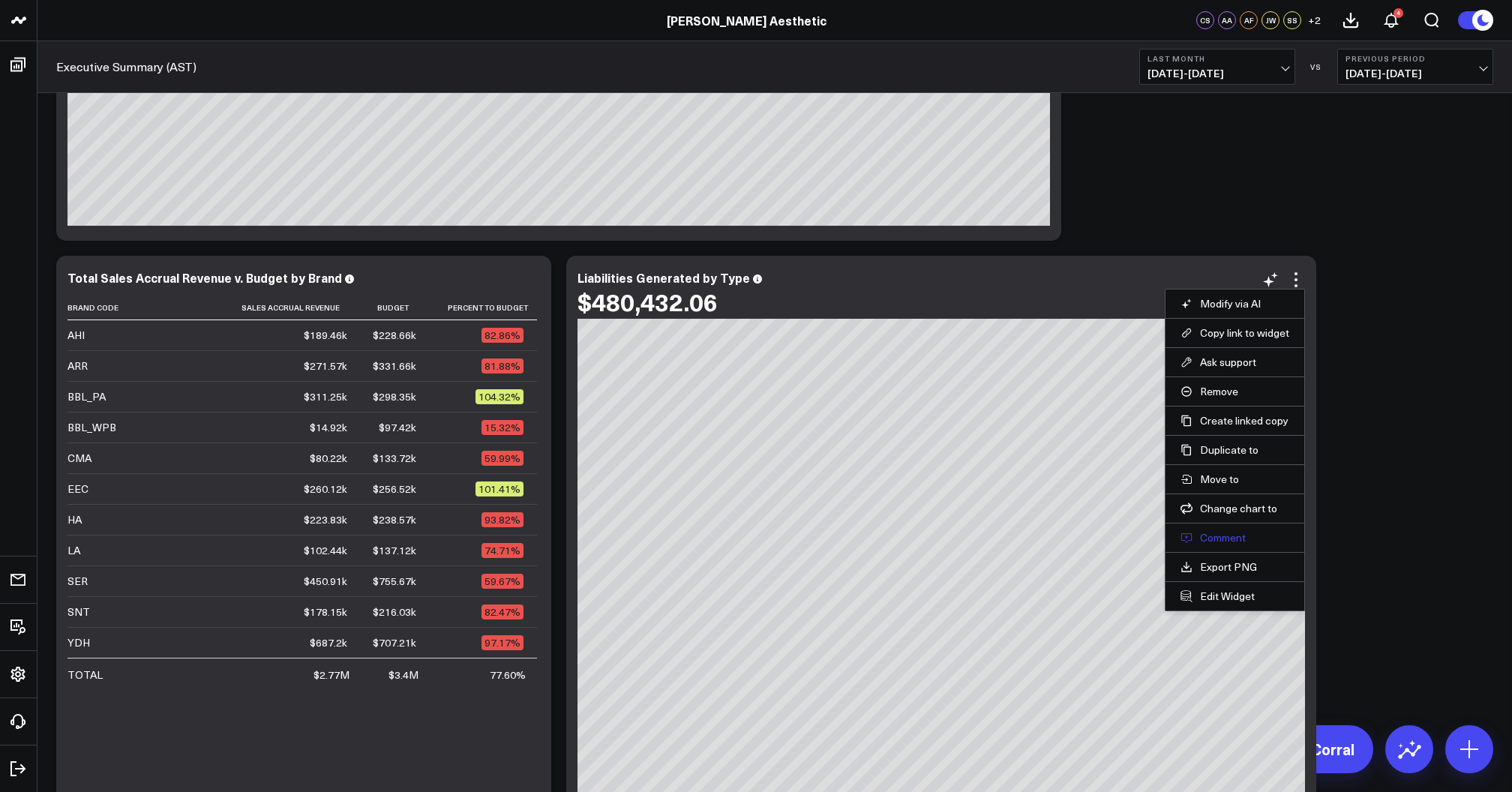
click at [1234, 538] on button "Comment" at bounding box center [1234, 538] width 109 height 14
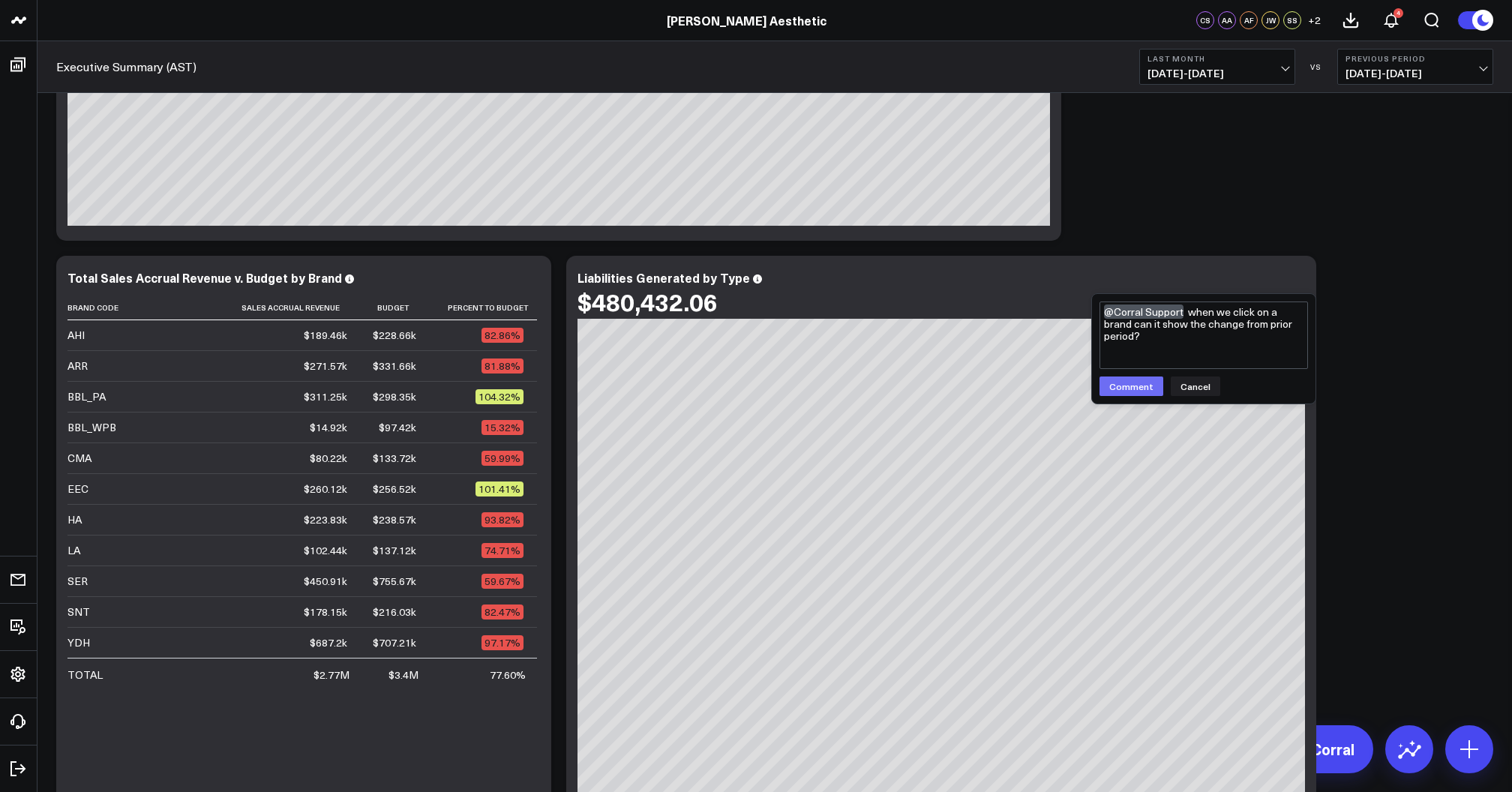
type textarea "@Corral Support when we click on a brand can it show the change from prior peri…"
click at [1117, 394] on button "Comment" at bounding box center [1131, 386] width 64 height 19
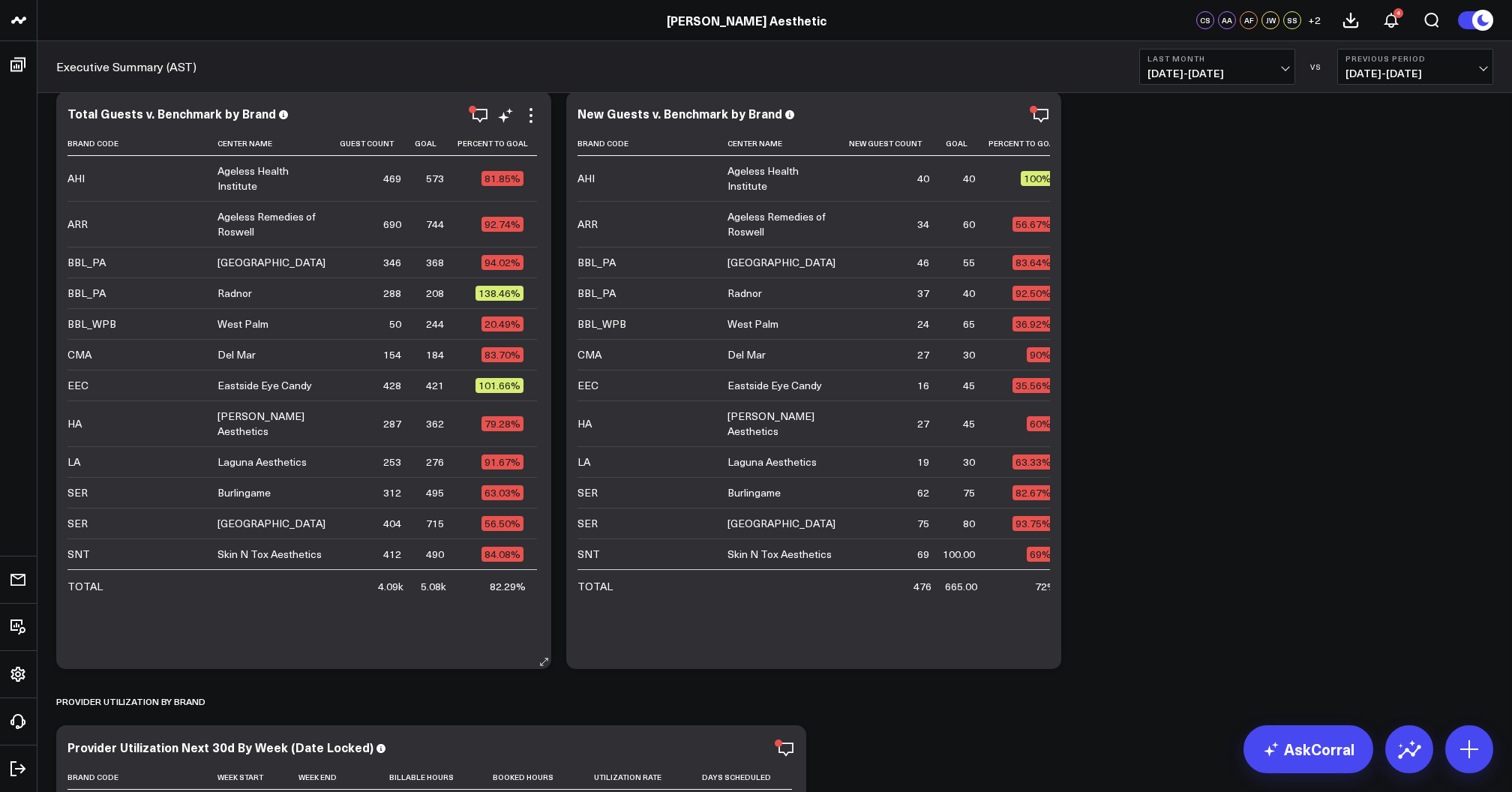
scroll to position [0, 0]
click at [527, 113] on icon at bounding box center [530, 115] width 18 height 18
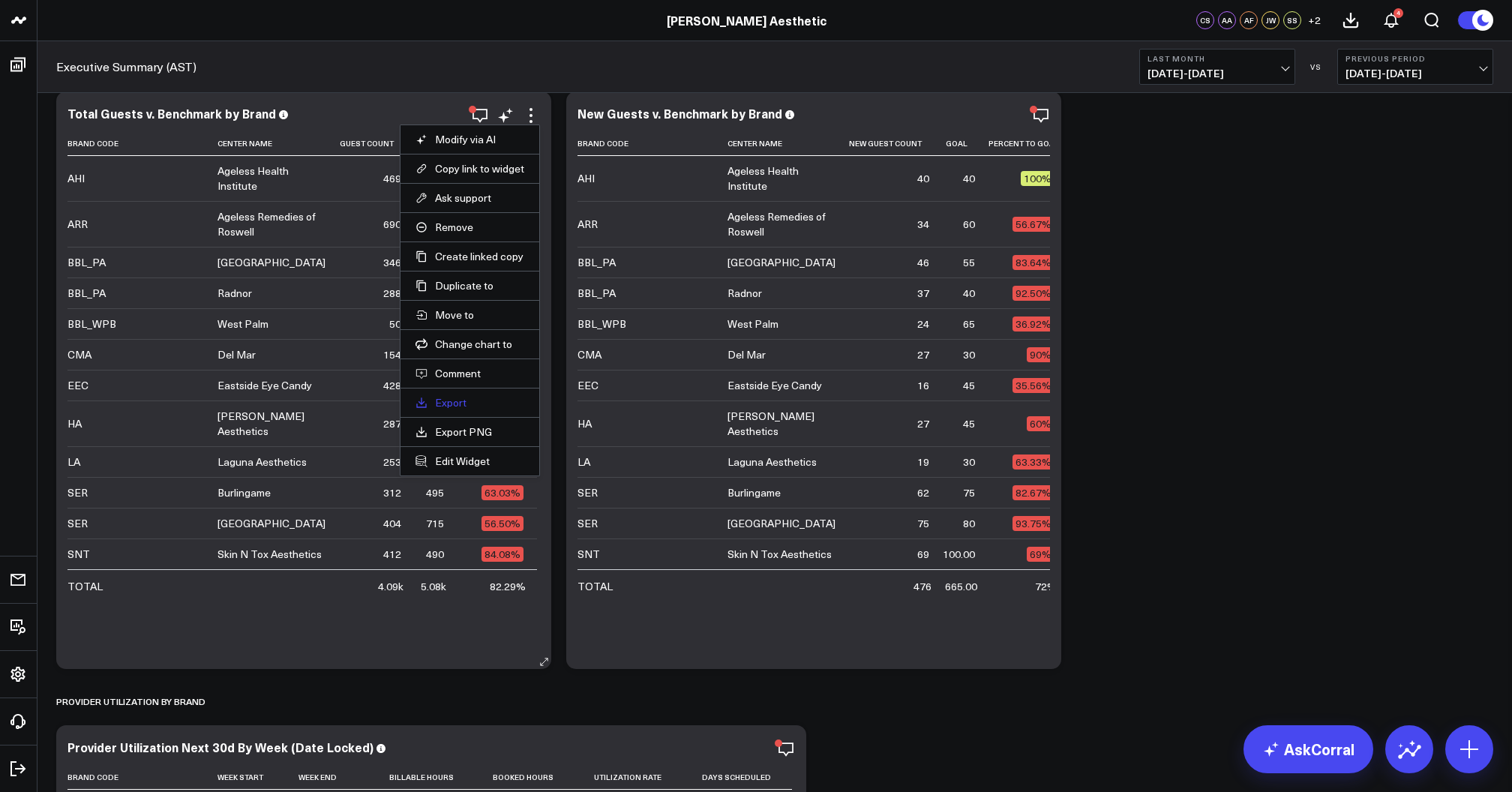
click at [456, 404] on link "Export" at bounding box center [470, 403] width 109 height 14
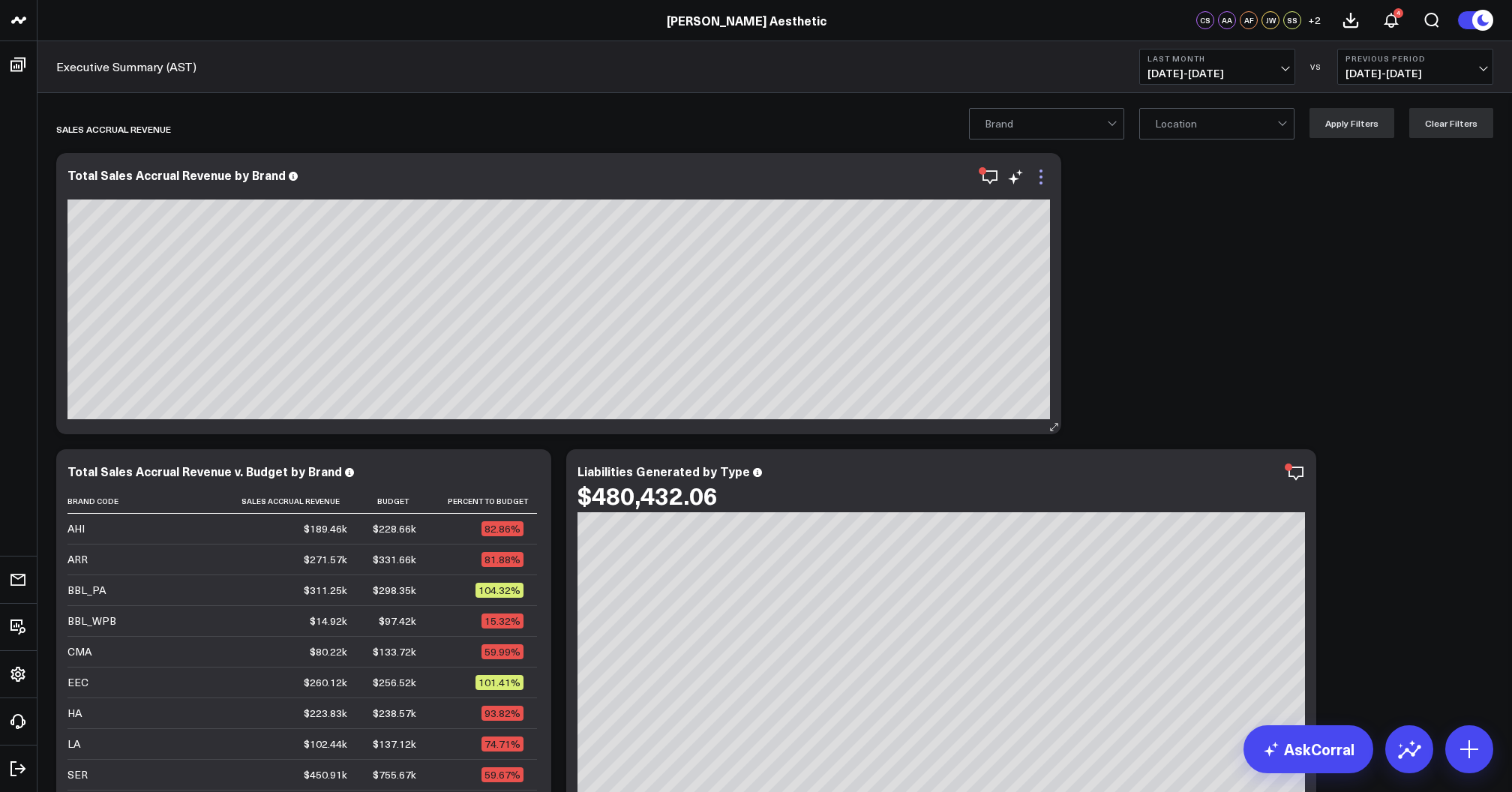
click at [1042, 178] on icon at bounding box center [1040, 177] width 18 height 18
click at [532, 472] on icon at bounding box center [530, 473] width 18 height 18
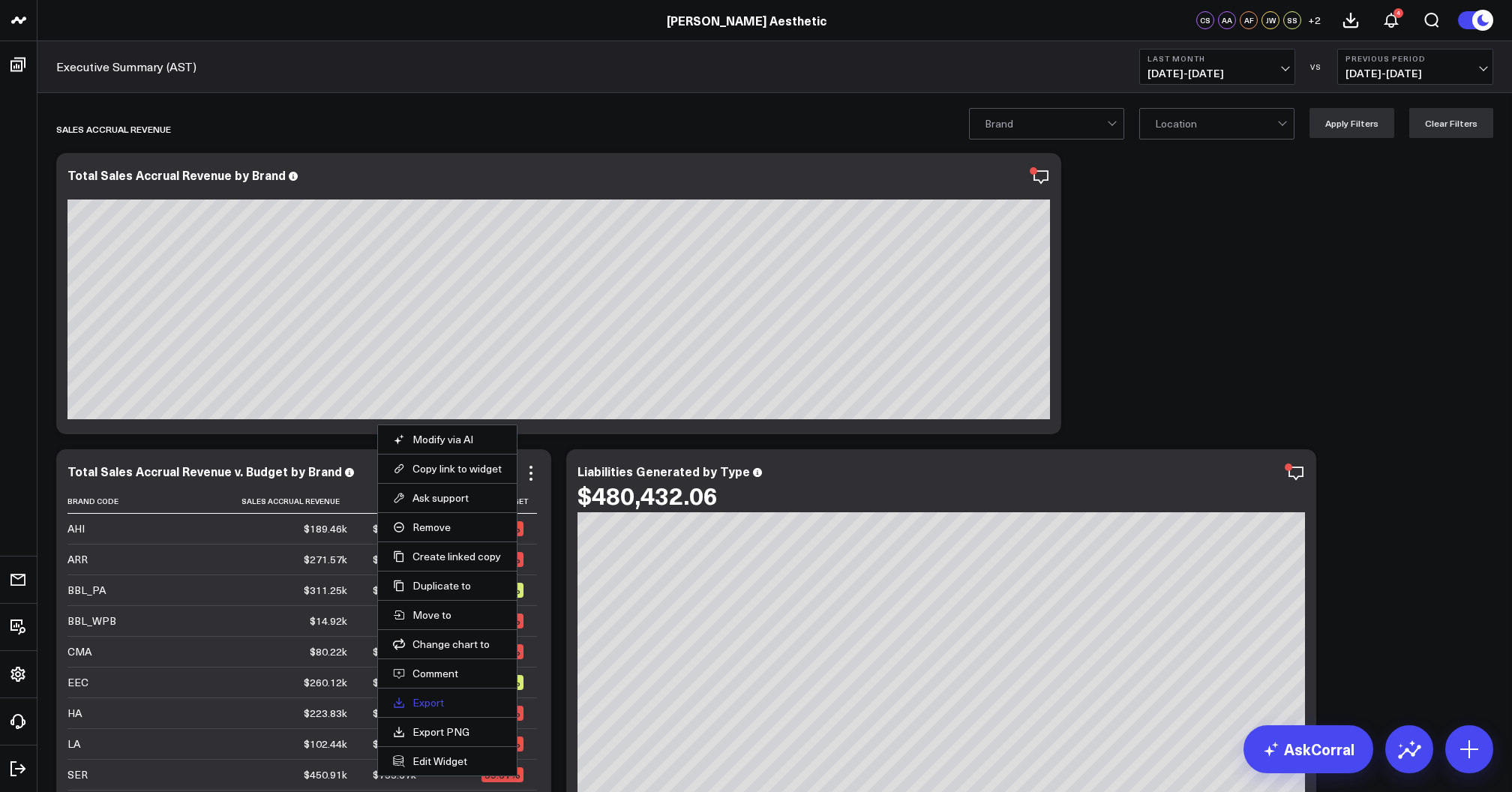
click at [426, 703] on link "Export" at bounding box center [447, 703] width 109 height 14
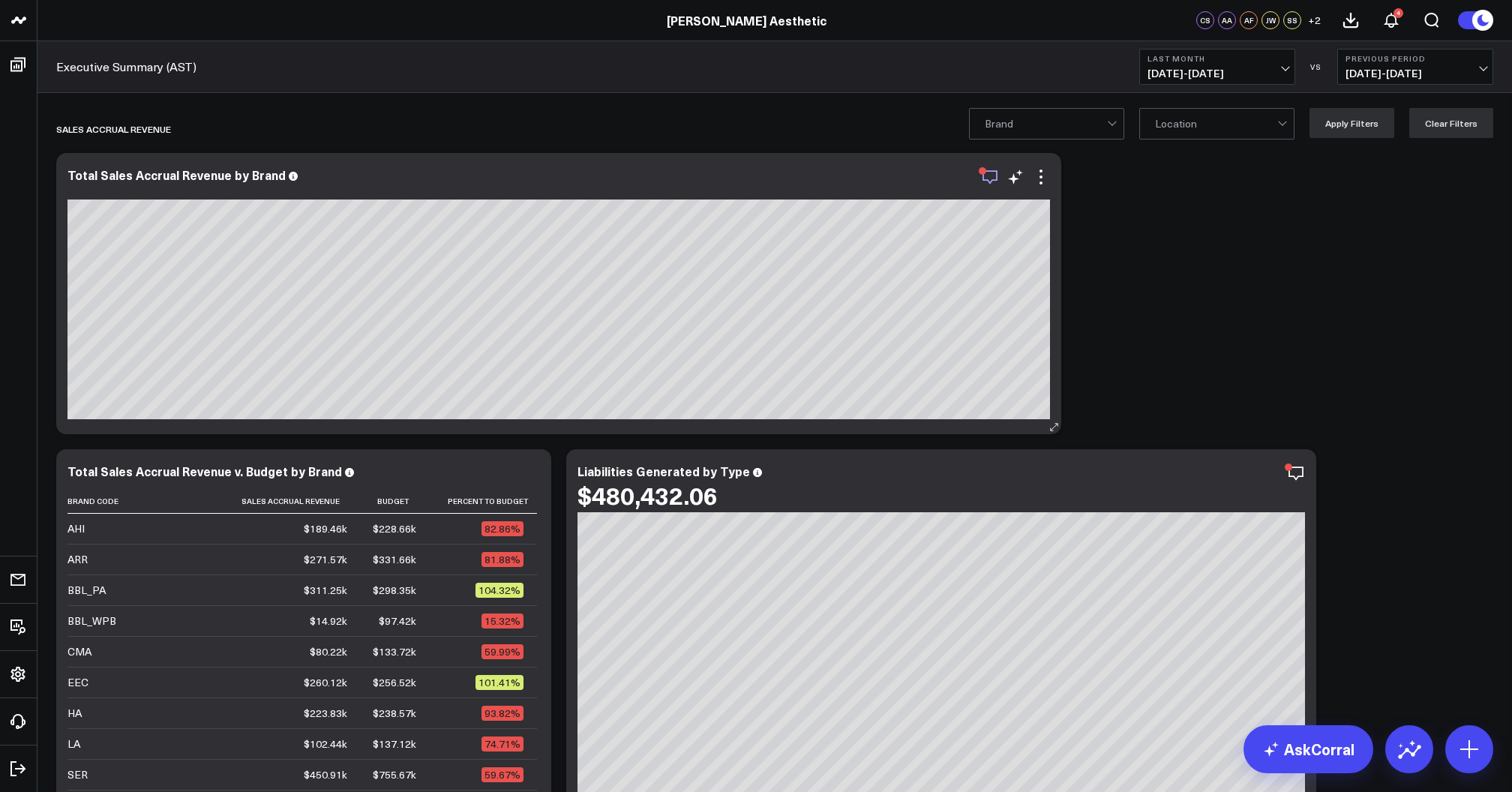
click at [988, 180] on icon "button" at bounding box center [989, 177] width 18 height 18
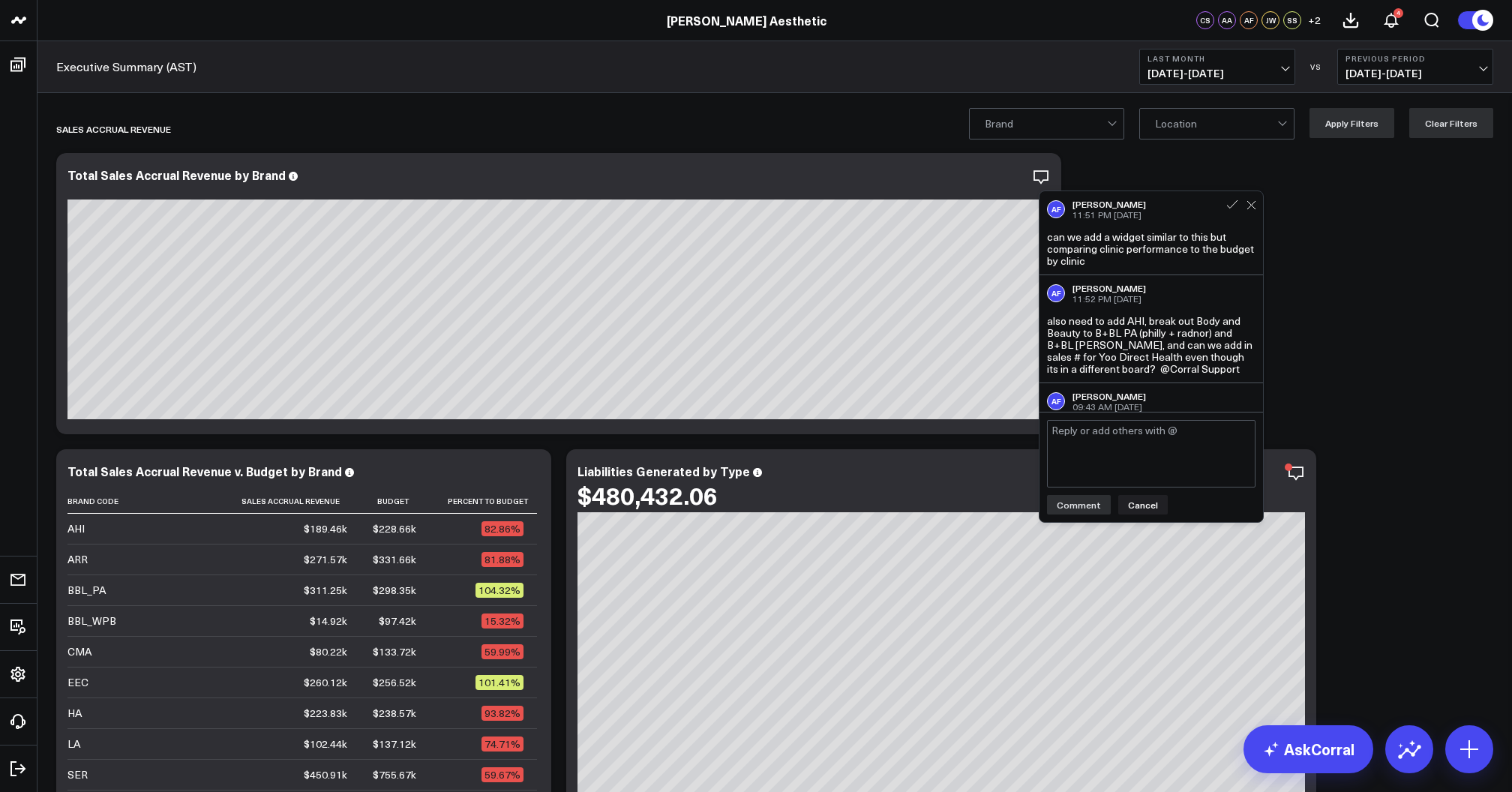
click at [1167, 462] on textarea at bounding box center [1151, 454] width 208 height 68
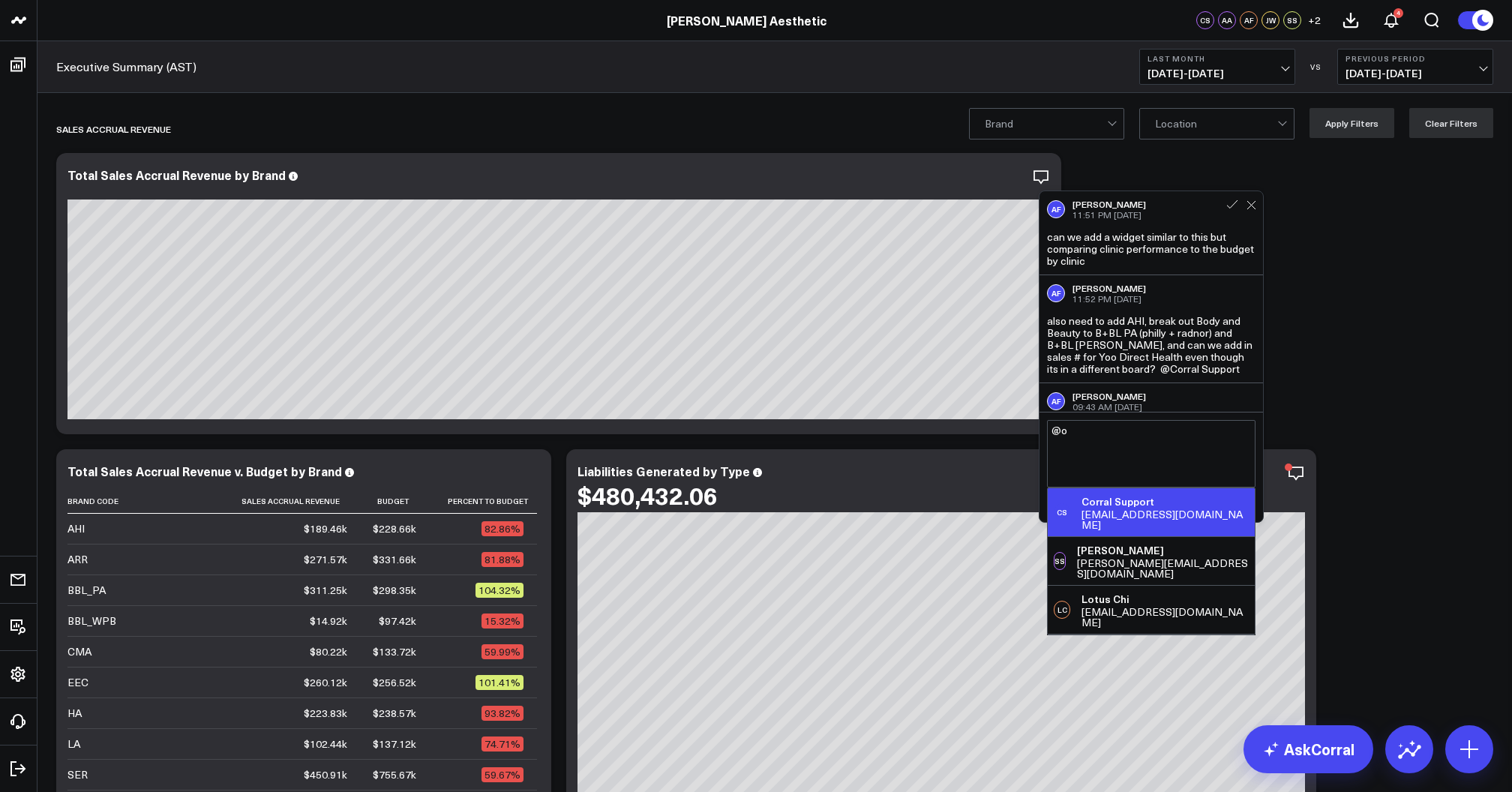
type textarea "@"
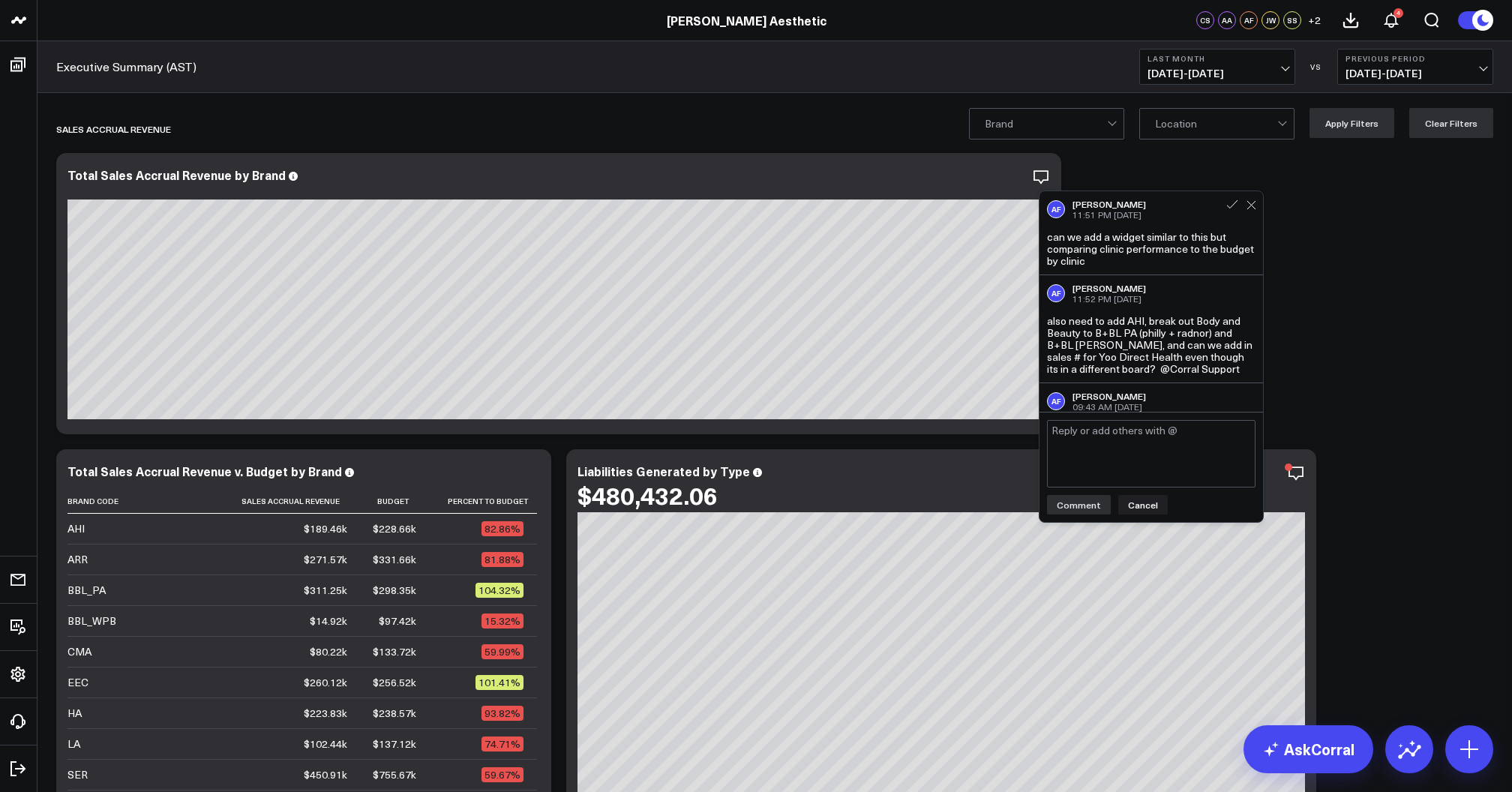
type textarea "c"
type textarea "@Corral Support are we able to see full numbers (not rounded) by hovering over?…"
click at [1069, 511] on button "Comment" at bounding box center [1079, 504] width 64 height 19
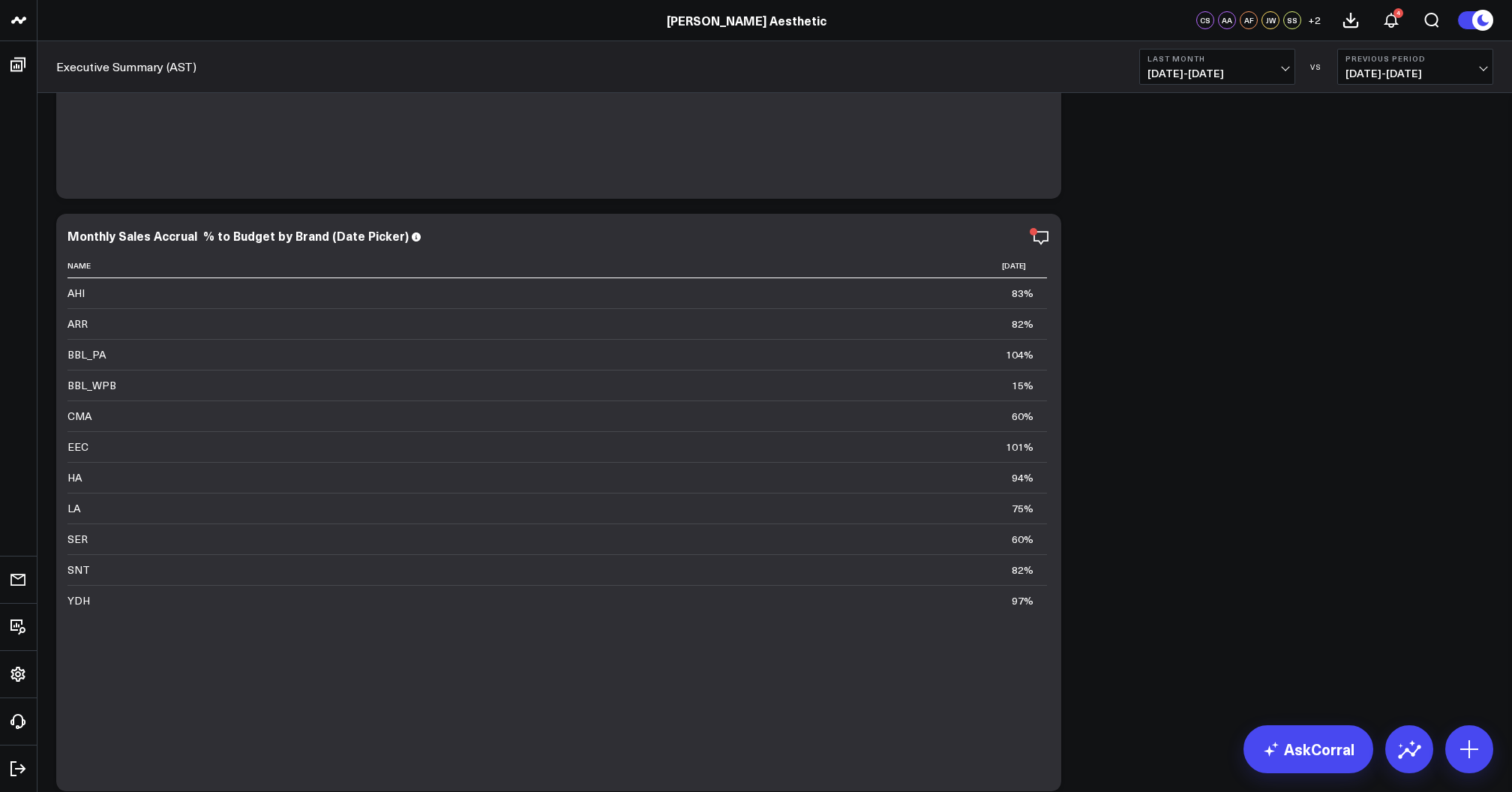
scroll to position [11115, 0]
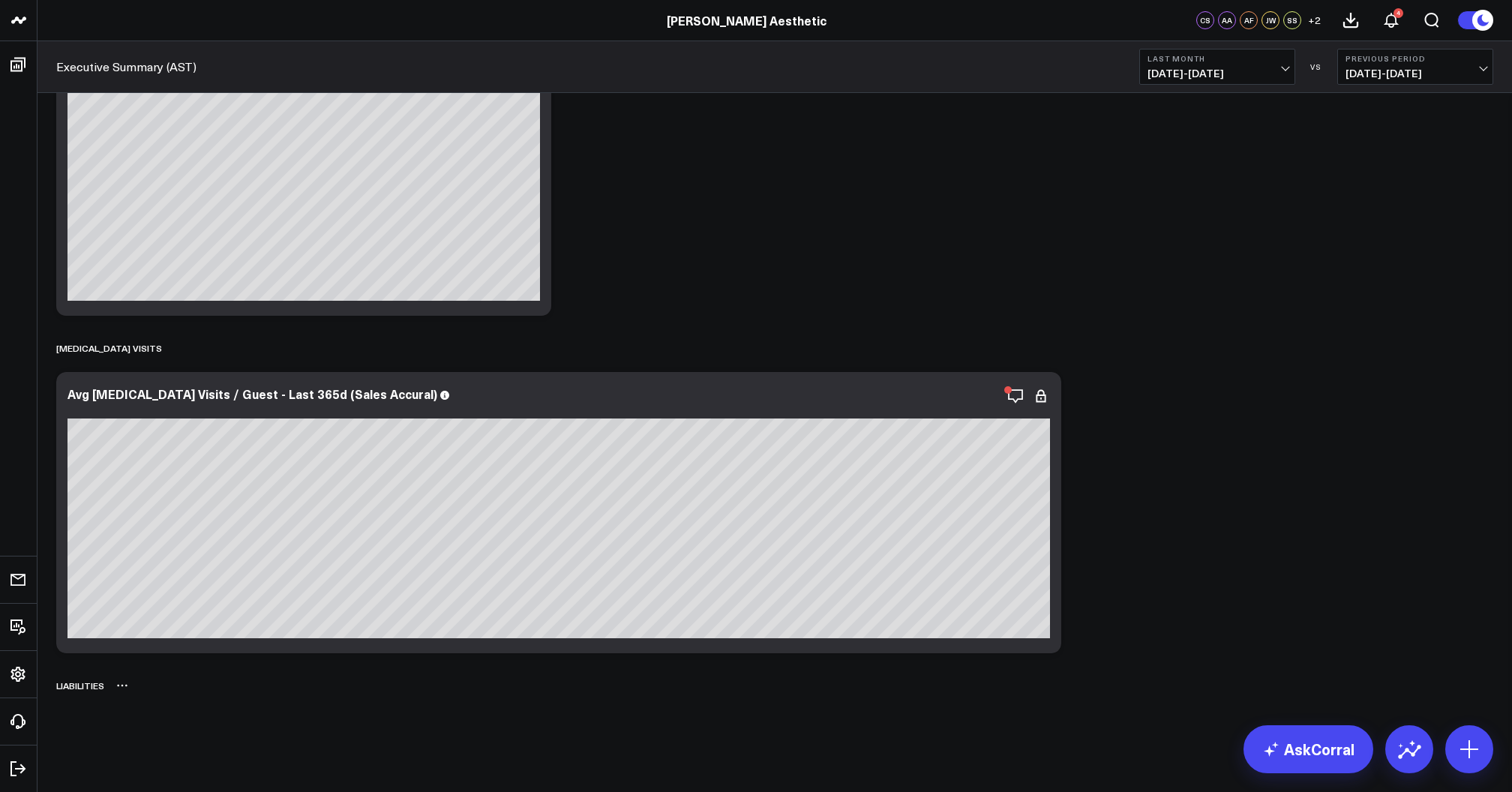
click at [120, 689] on icon at bounding box center [123, 686] width 12 height 12
click at [160, 730] on button "Delete" at bounding box center [161, 728] width 66 height 26
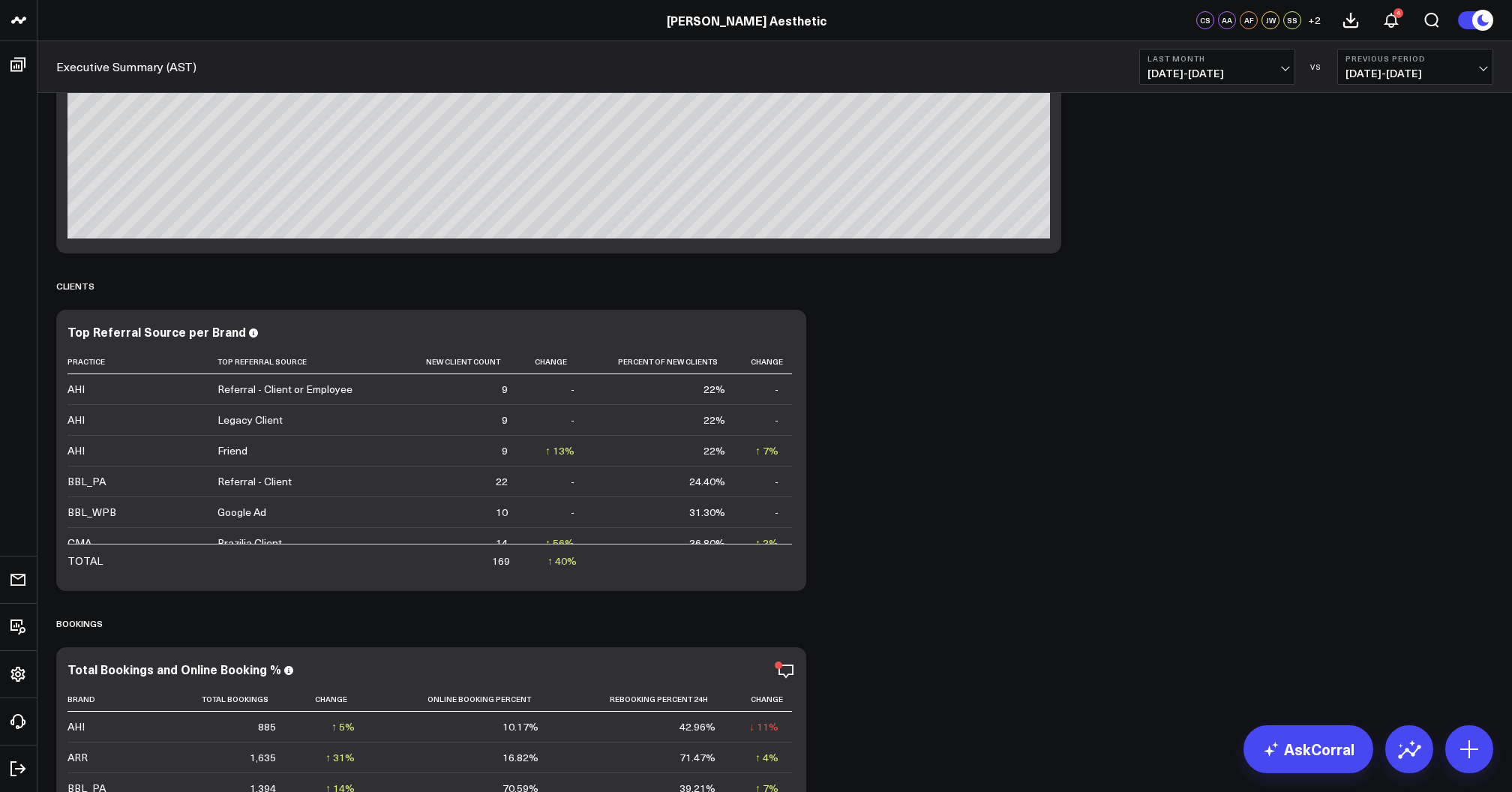
scroll to position [8744, 0]
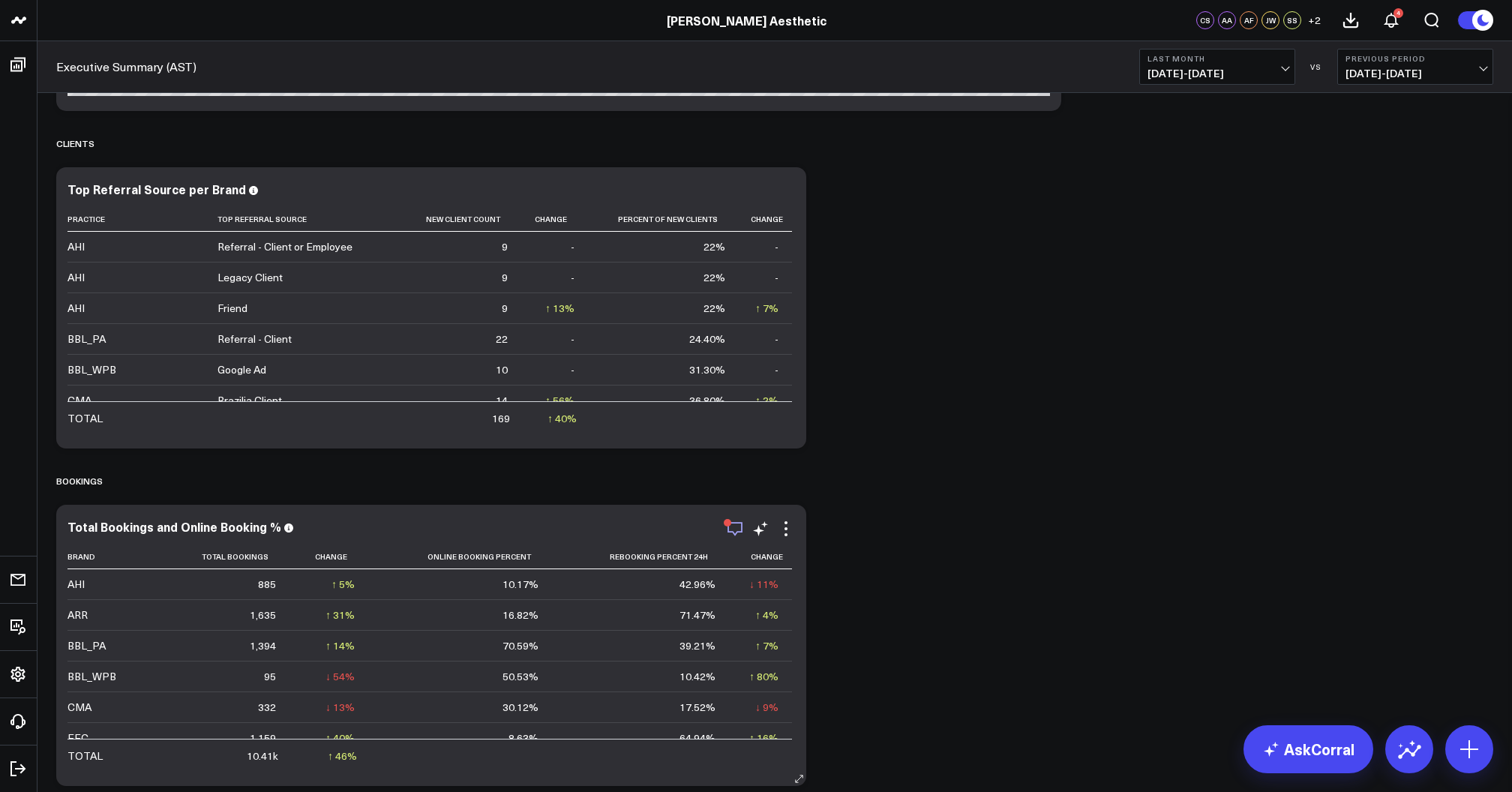
click at [733, 528] on icon "button" at bounding box center [735, 528] width 18 height 18
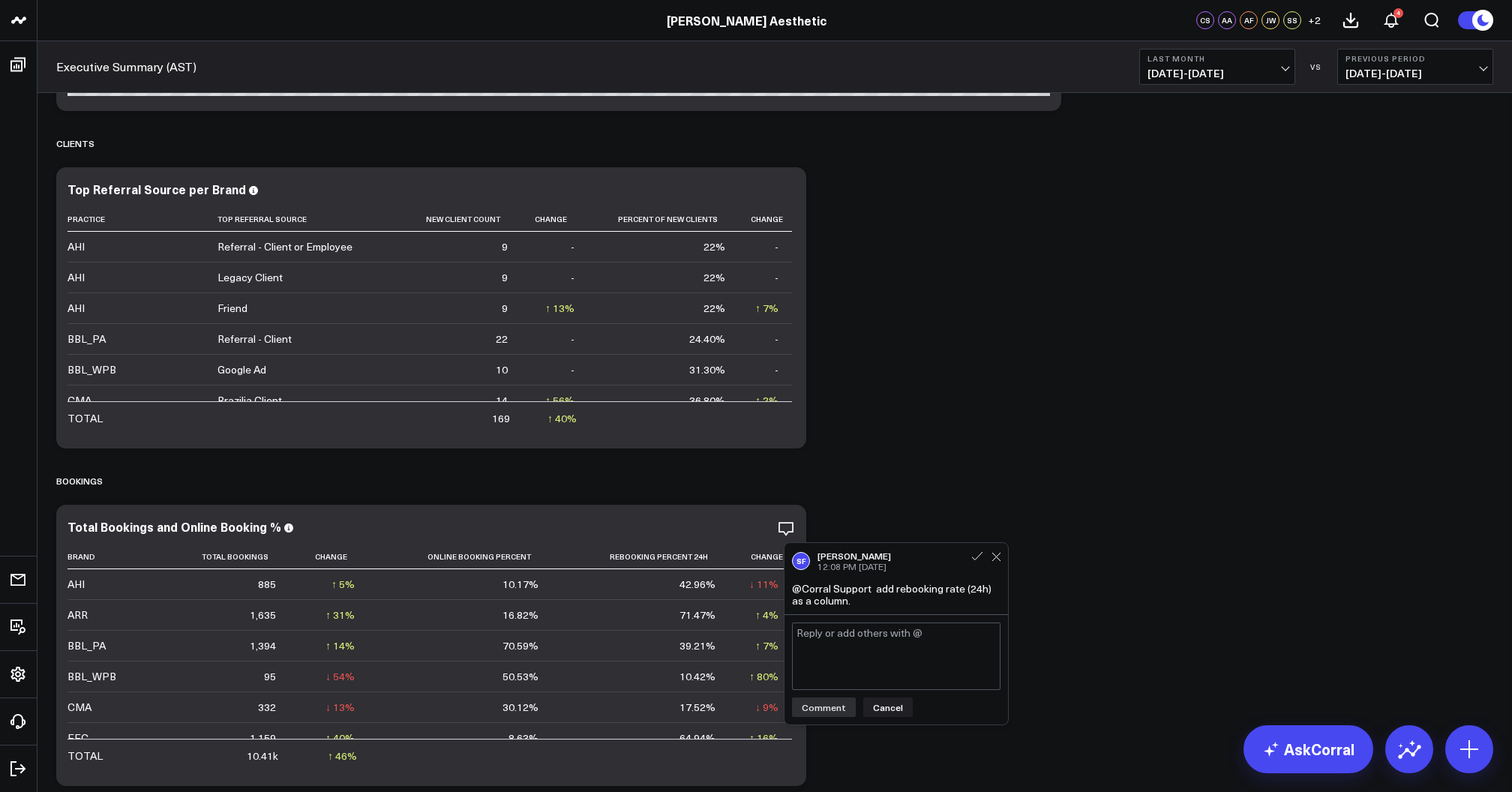
click at [890, 651] on textarea at bounding box center [896, 656] width 208 height 68
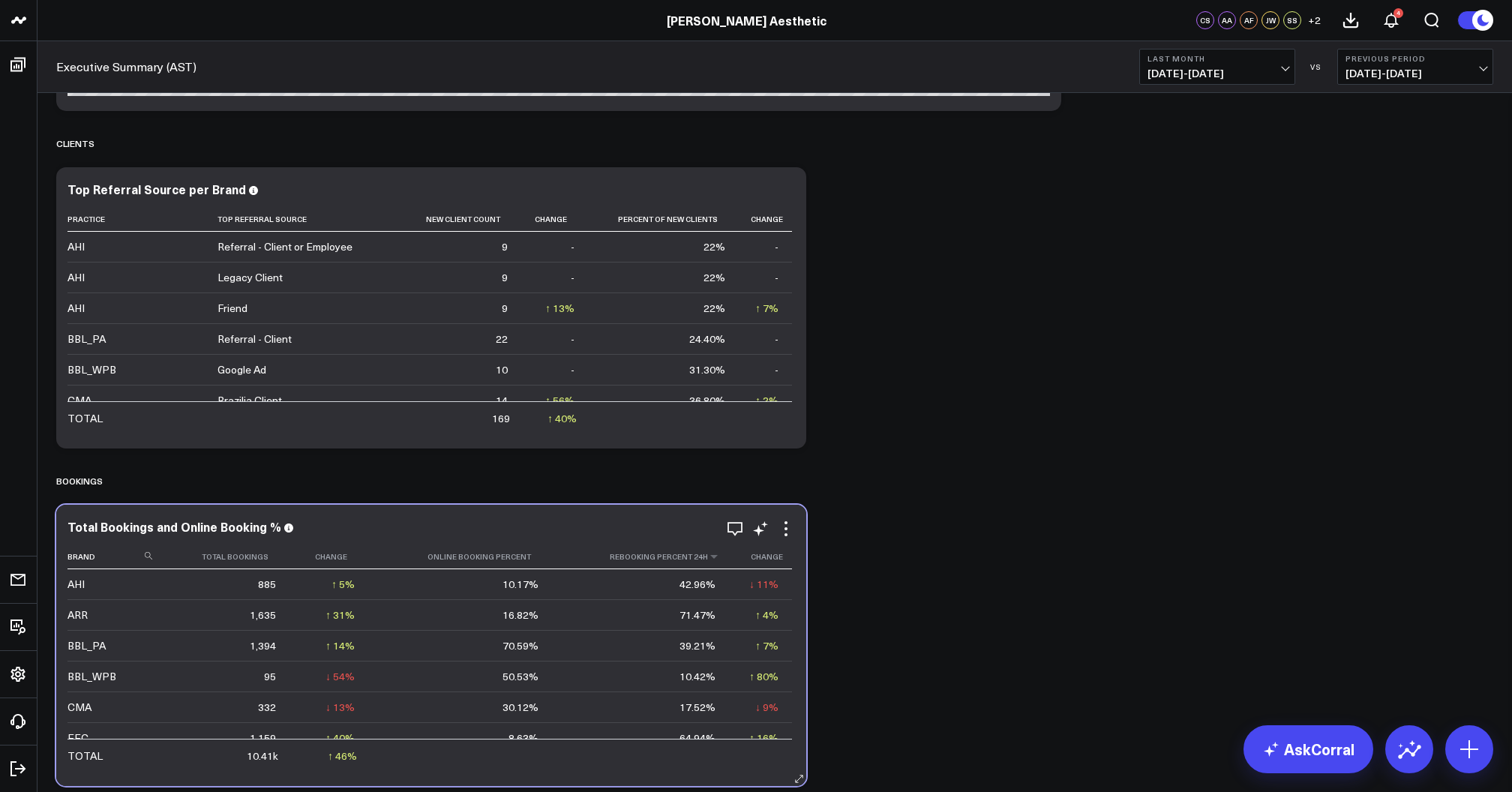
click at [646, 557] on th "Rebooking Percent 24h" at bounding box center [640, 557] width 177 height 25
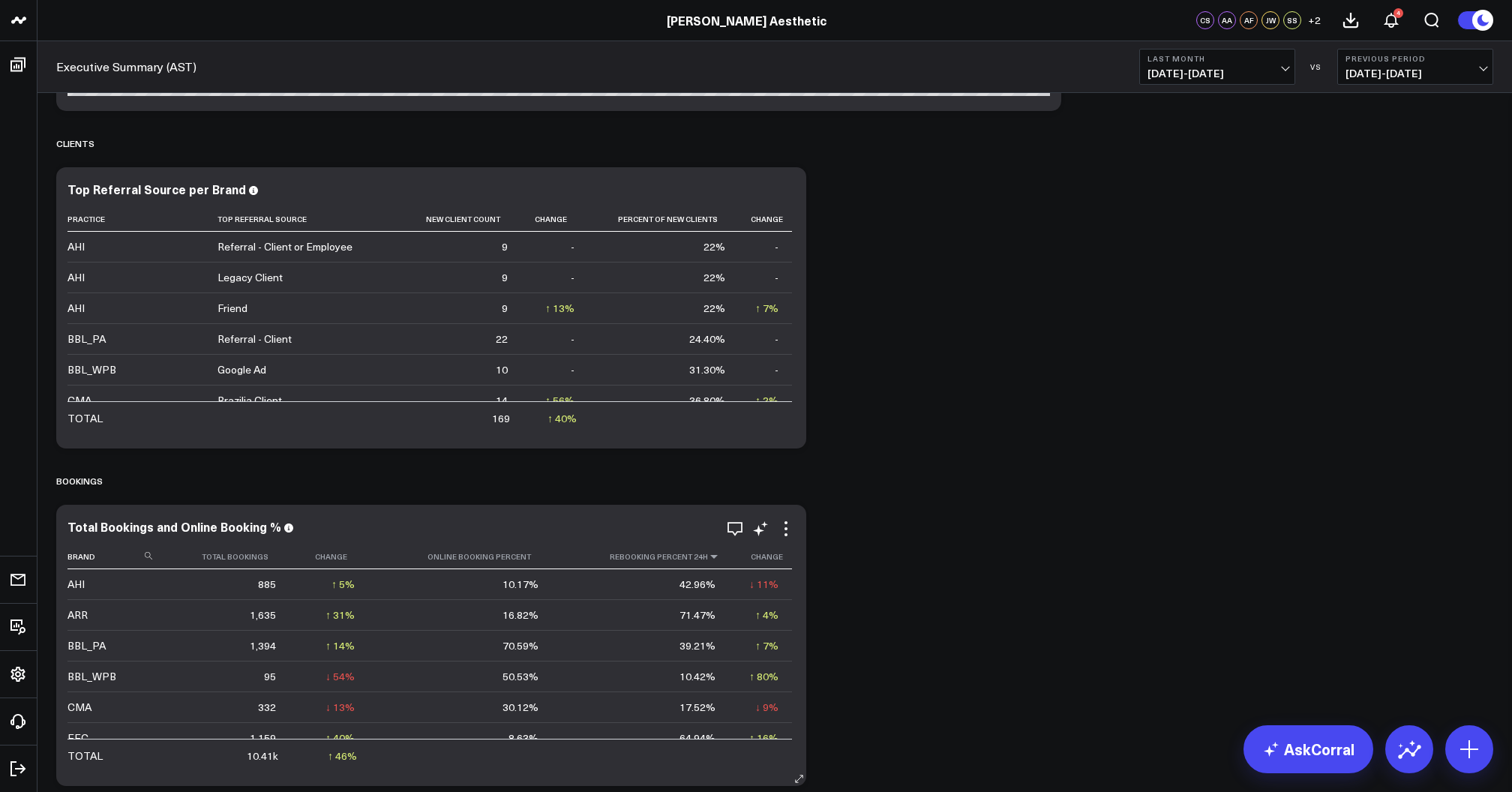
click at [708, 559] on icon at bounding box center [714, 557] width 12 height 9
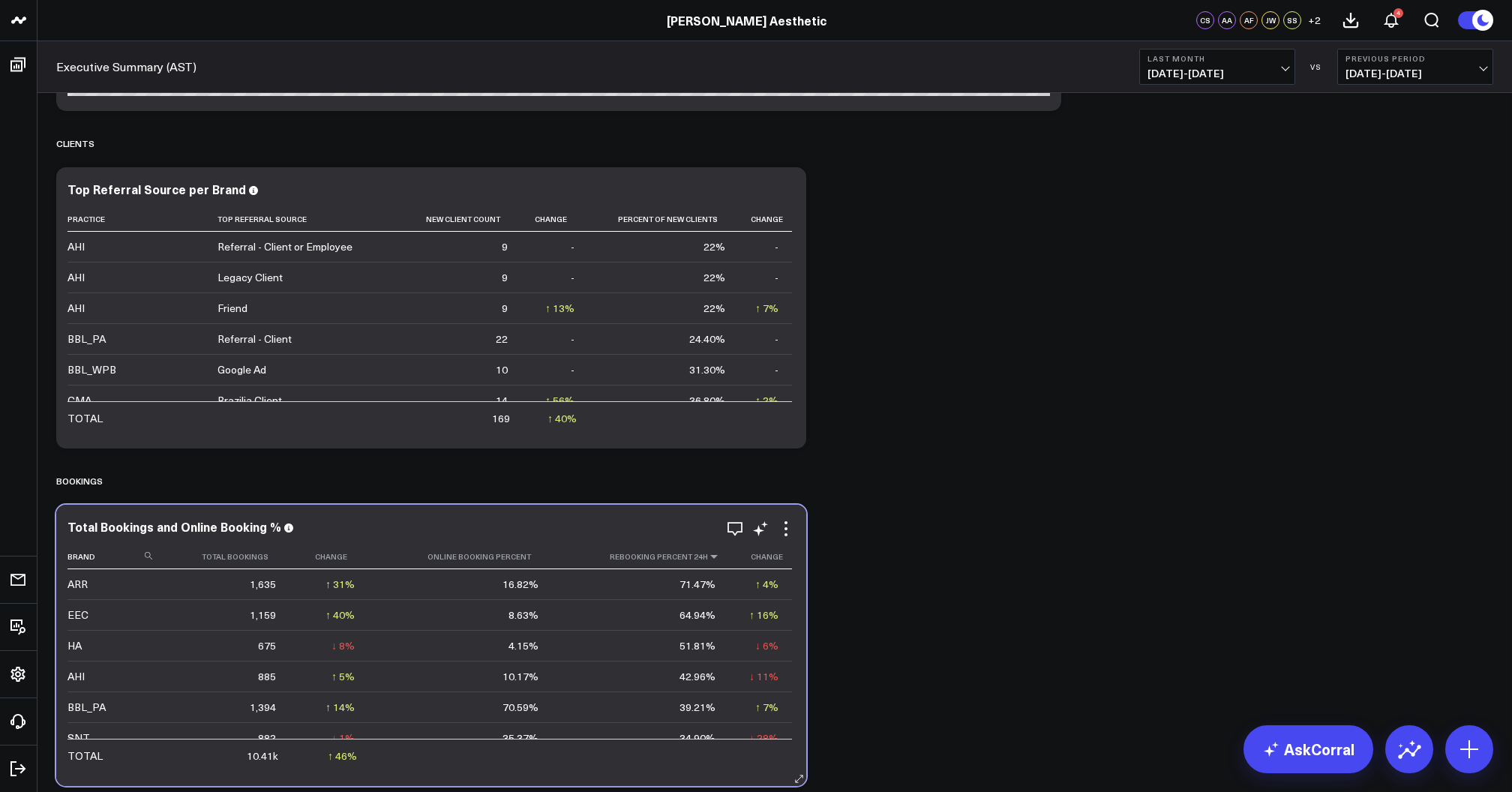
click at [708, 559] on icon at bounding box center [714, 557] width 12 height 9
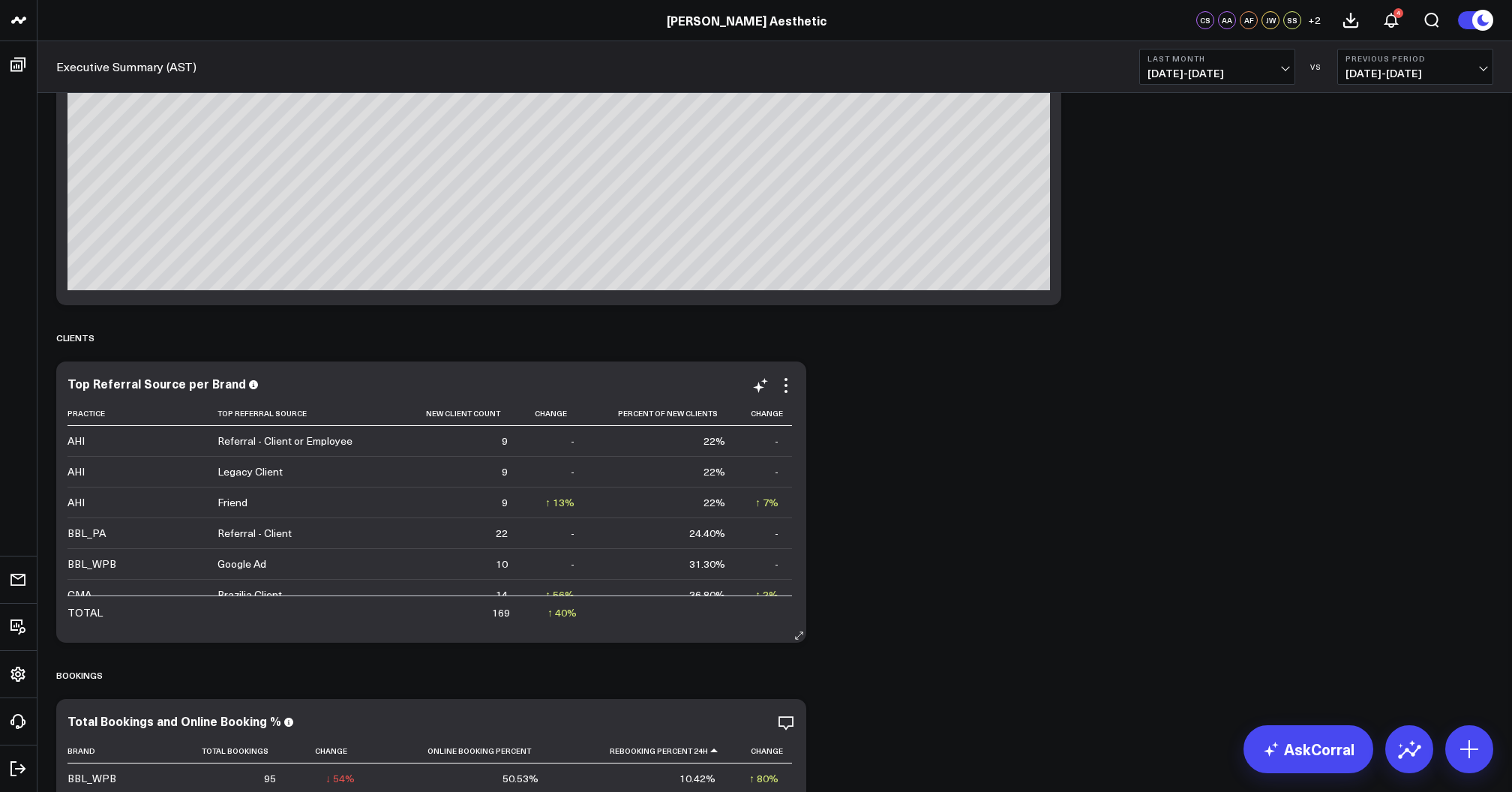
scroll to position [0, 0]
click at [790, 393] on icon at bounding box center [786, 385] width 18 height 18
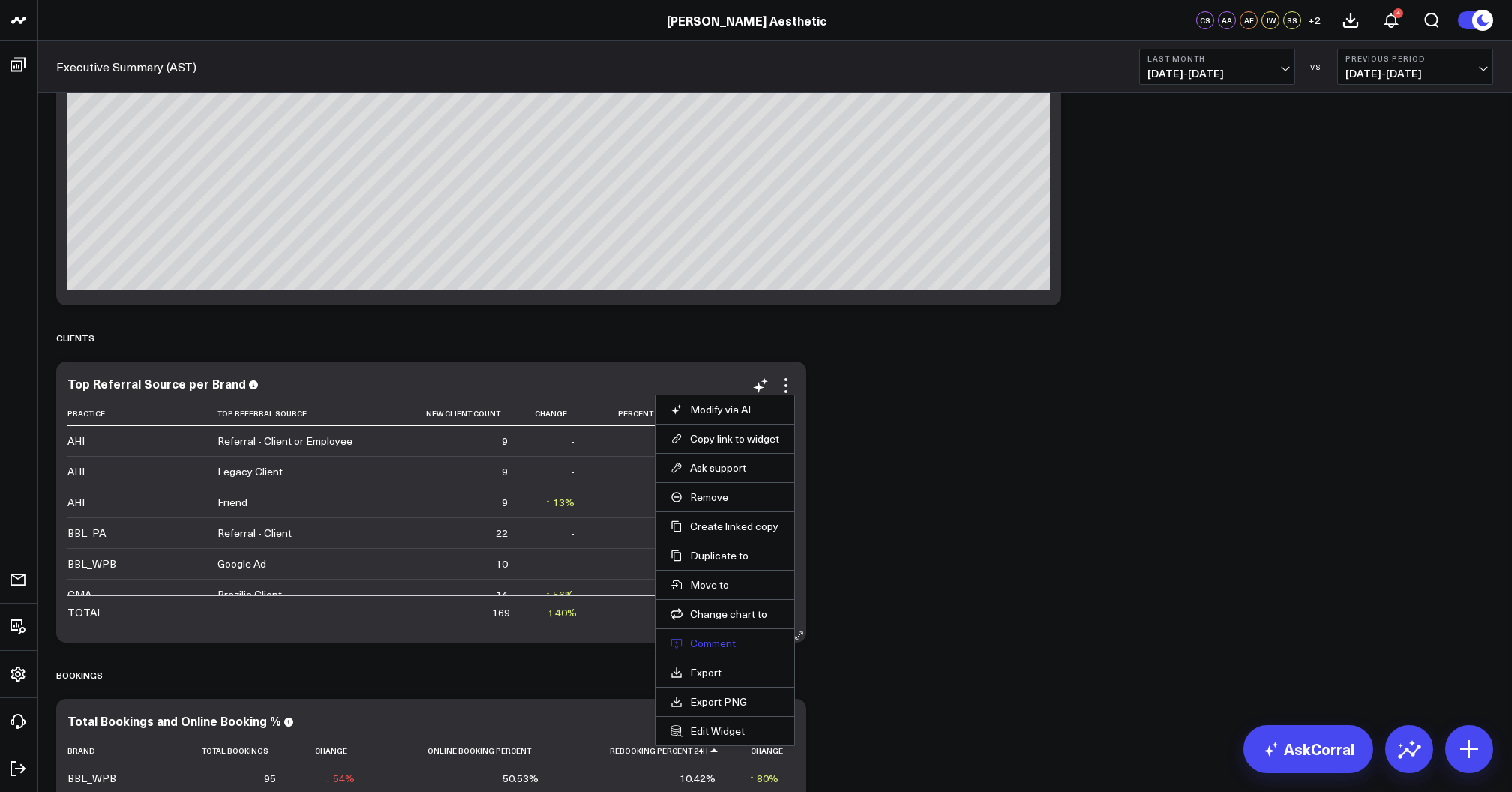
click at [712, 643] on button "Comment" at bounding box center [725, 644] width 109 height 14
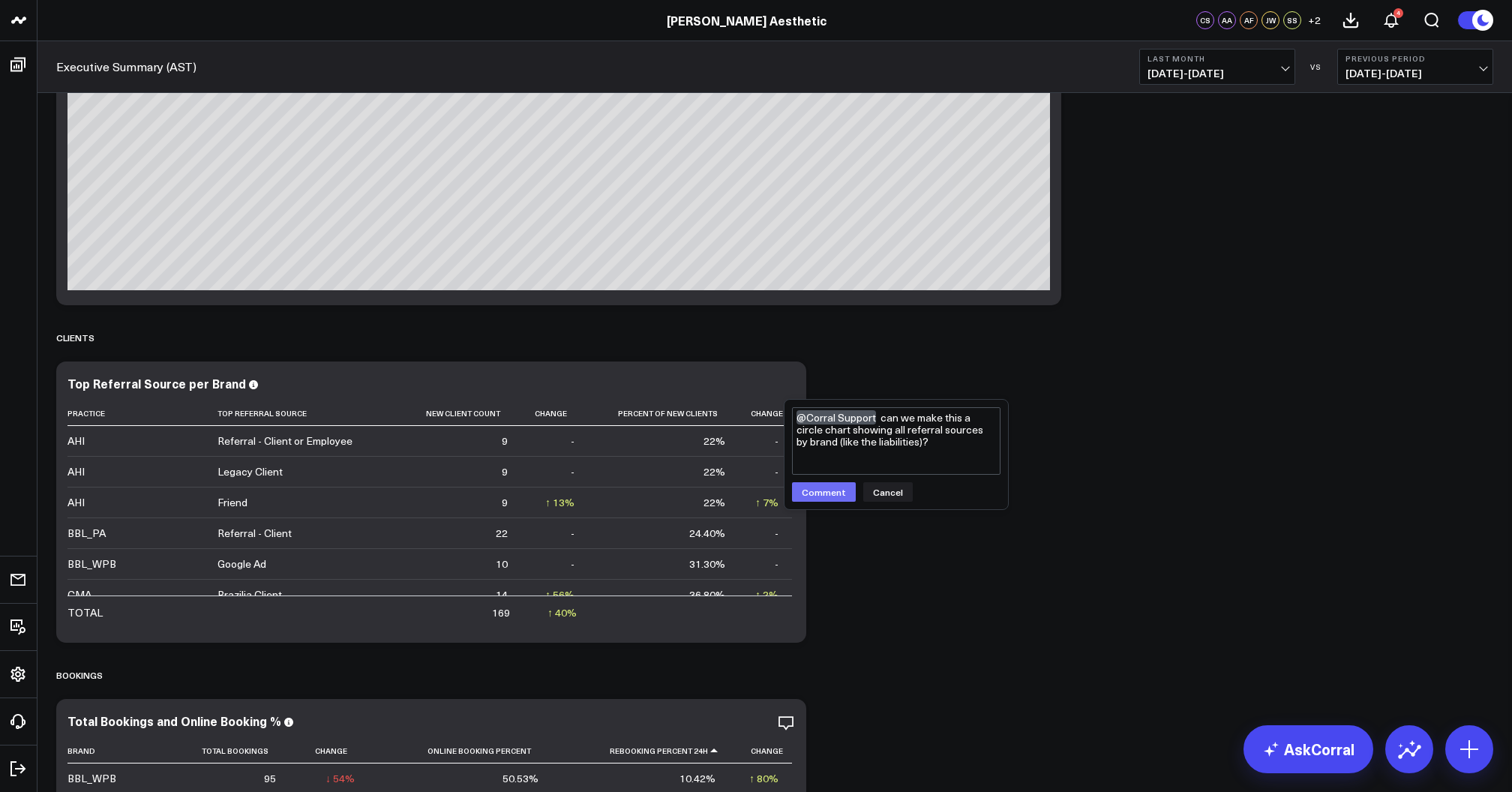
type textarea "@Corral Support can we make this a circle chart showing all referral sources by…"
click at [827, 488] on button "Comment" at bounding box center [823, 491] width 64 height 19
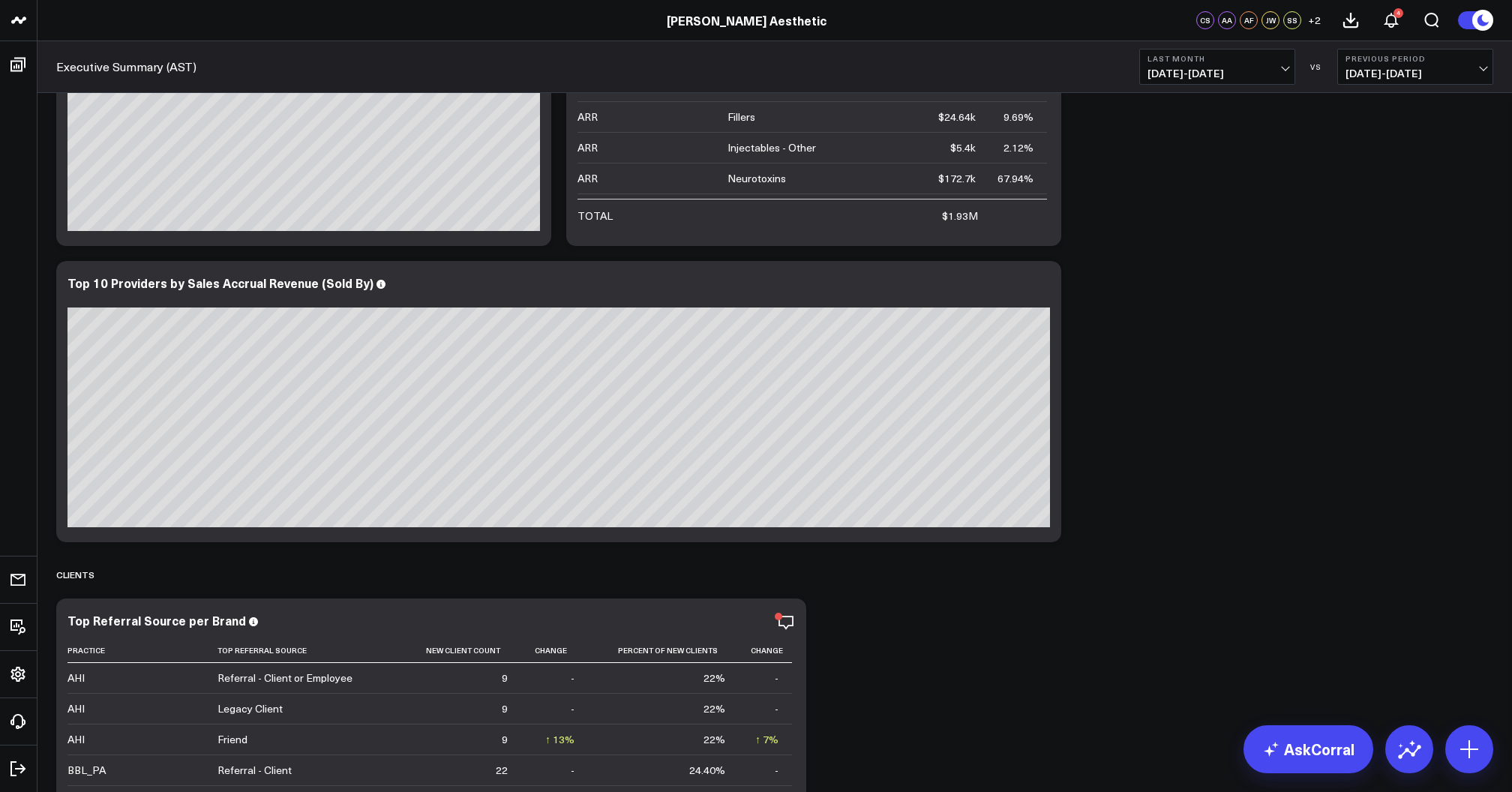
scroll to position [8297, 0]
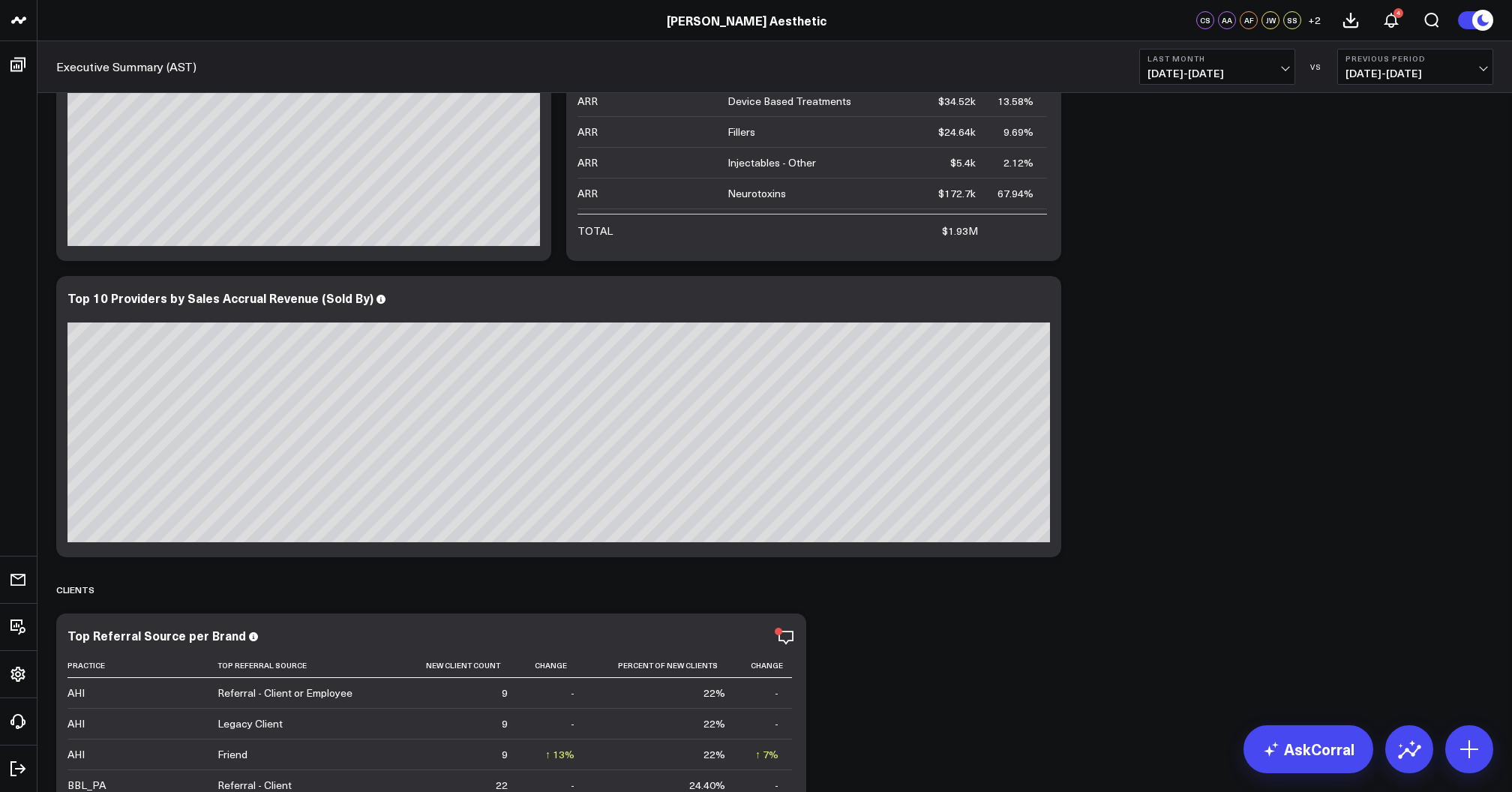
click at [1408, 68] on span "[DATE] - [DATE]" at bounding box center [1415, 74] width 140 height 12
click at [1378, 157] on link "YoY" at bounding box center [1415, 157] width 154 height 29
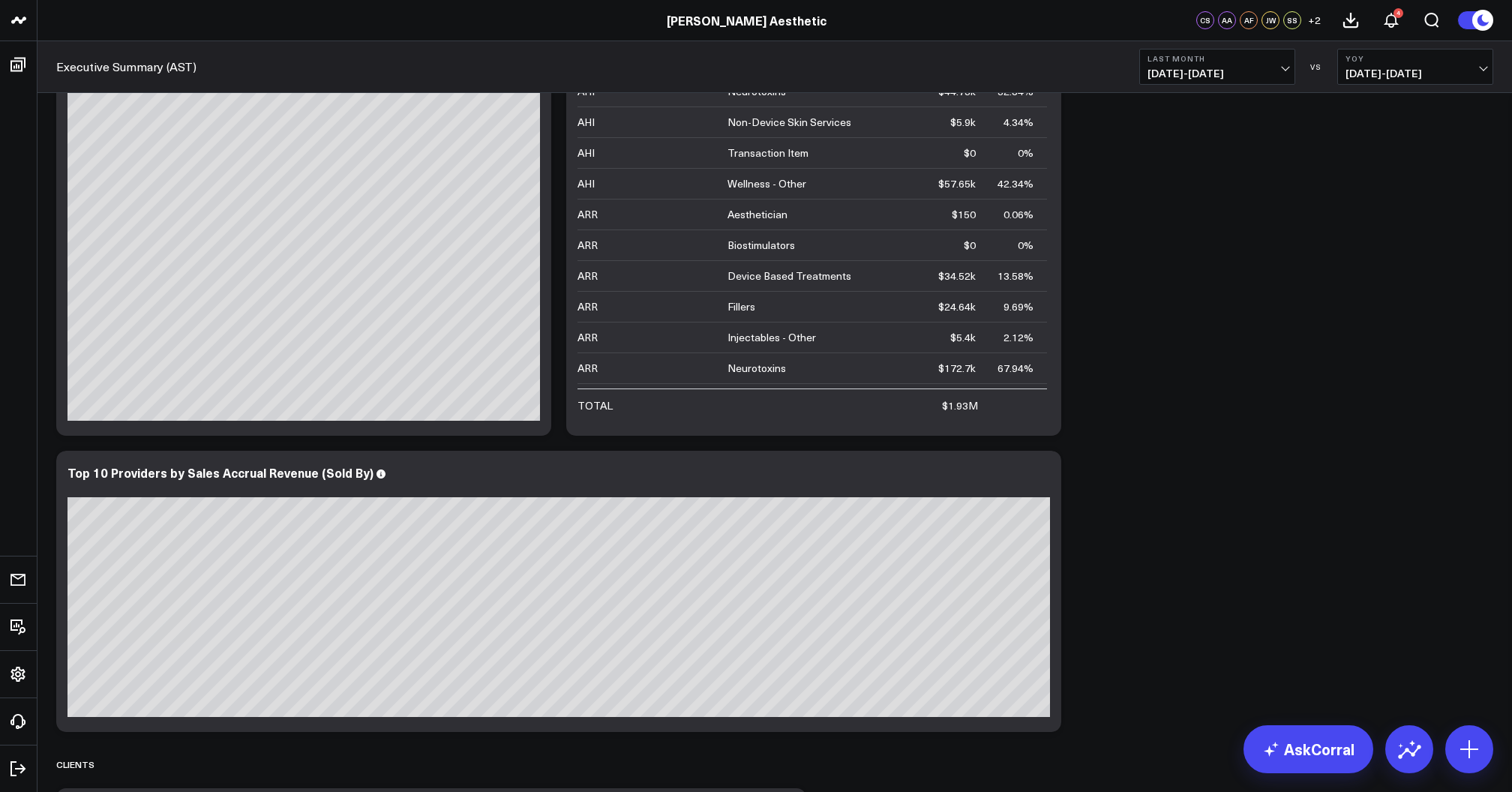
scroll to position [8157, 0]
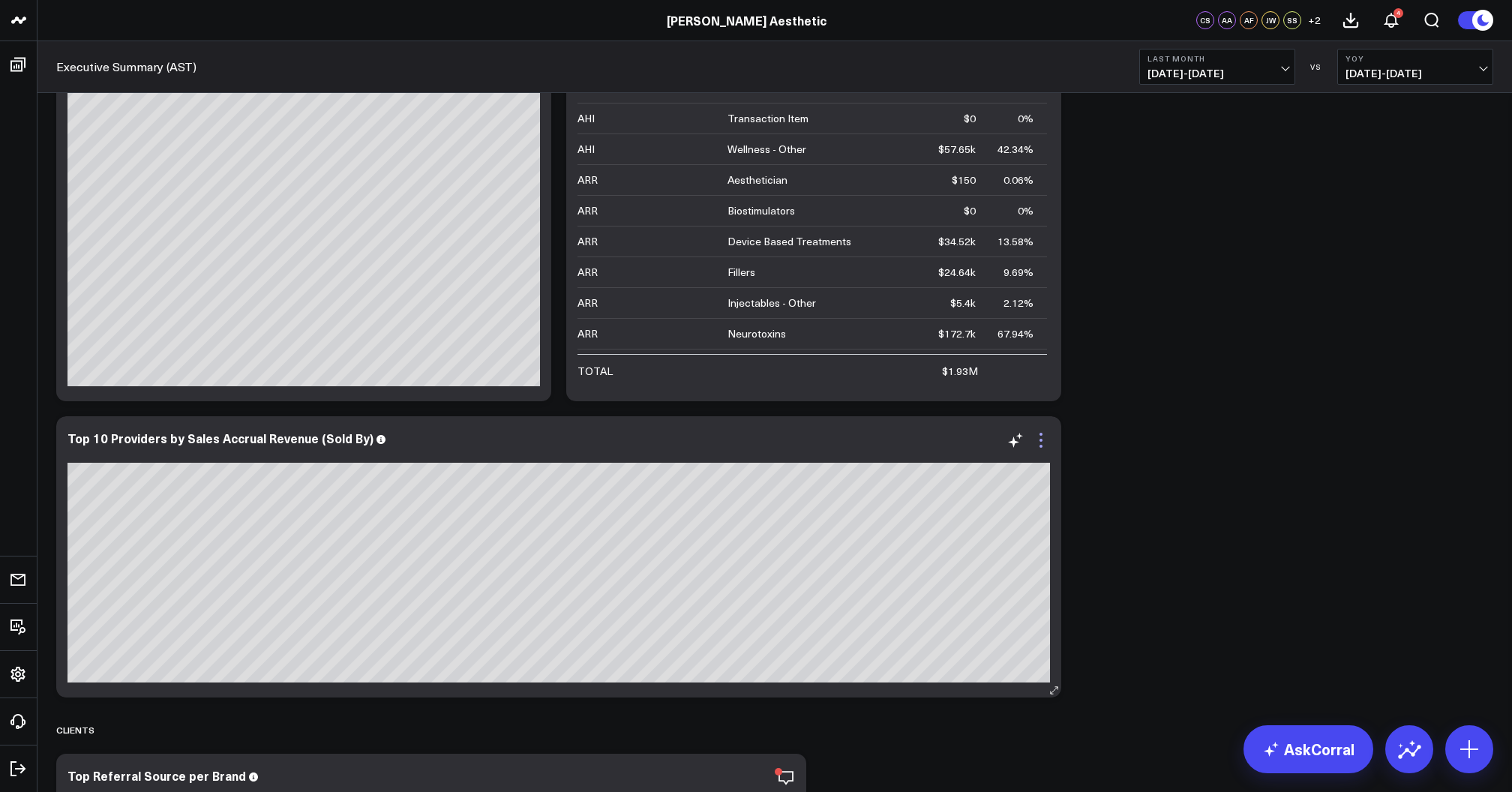
click at [1048, 439] on icon at bounding box center [1040, 440] width 18 height 18
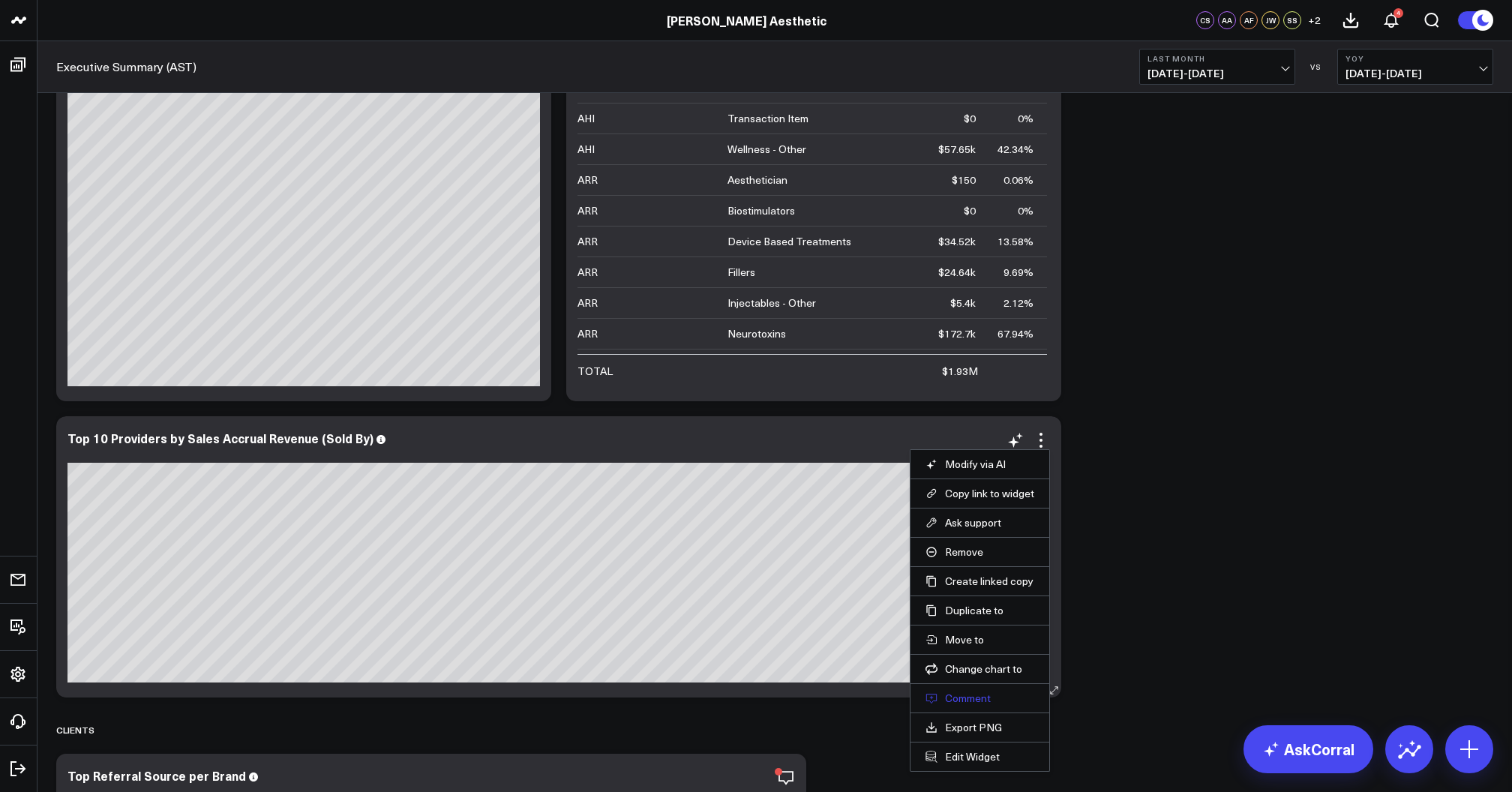
click at [961, 696] on button "Comment" at bounding box center [979, 699] width 109 height 14
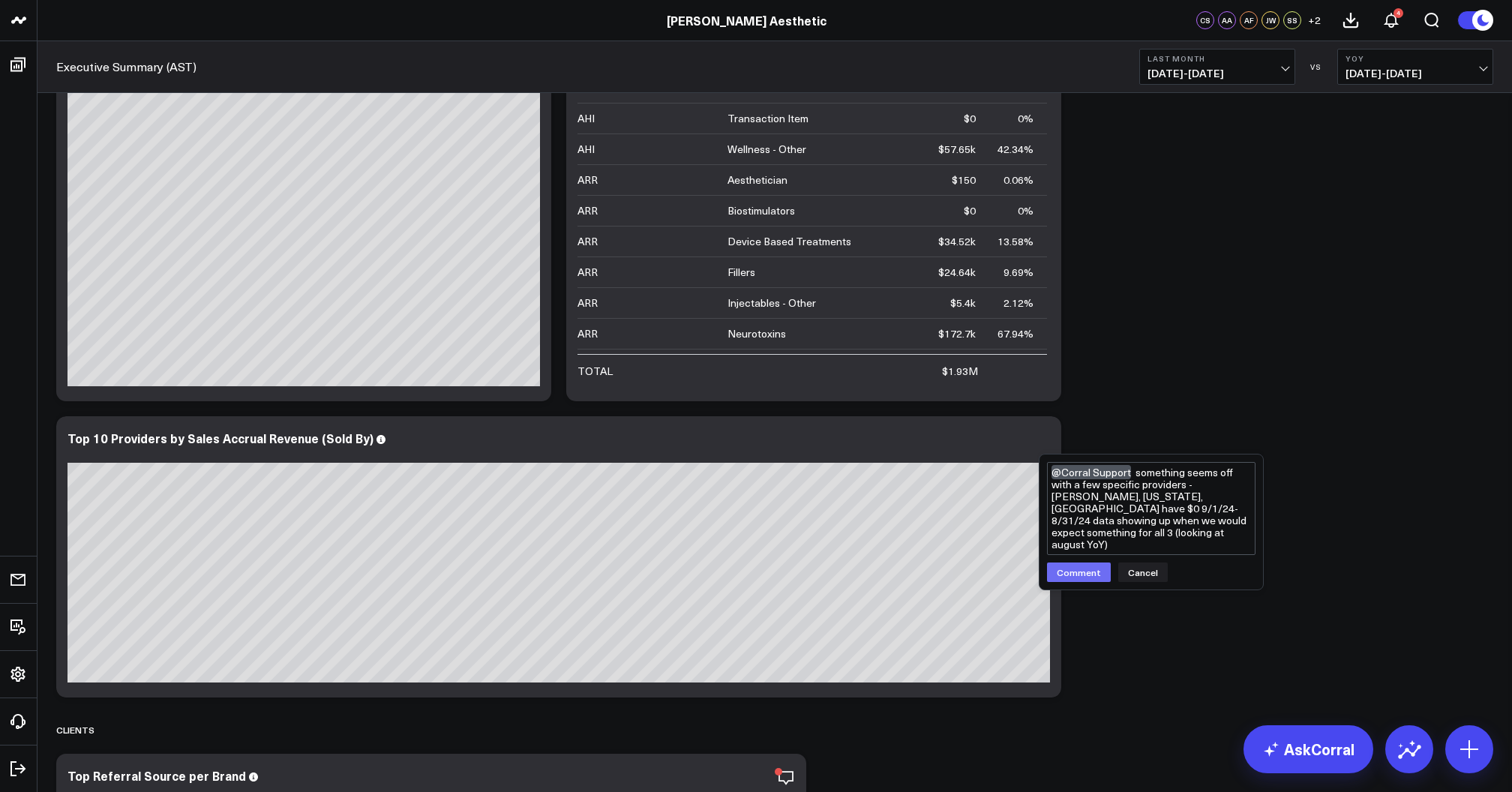
type textarea "@Corral Support something seems off with a few specific providers - [PERSON_NAM…"
click at [1078, 563] on button "Comment" at bounding box center [1079, 572] width 64 height 19
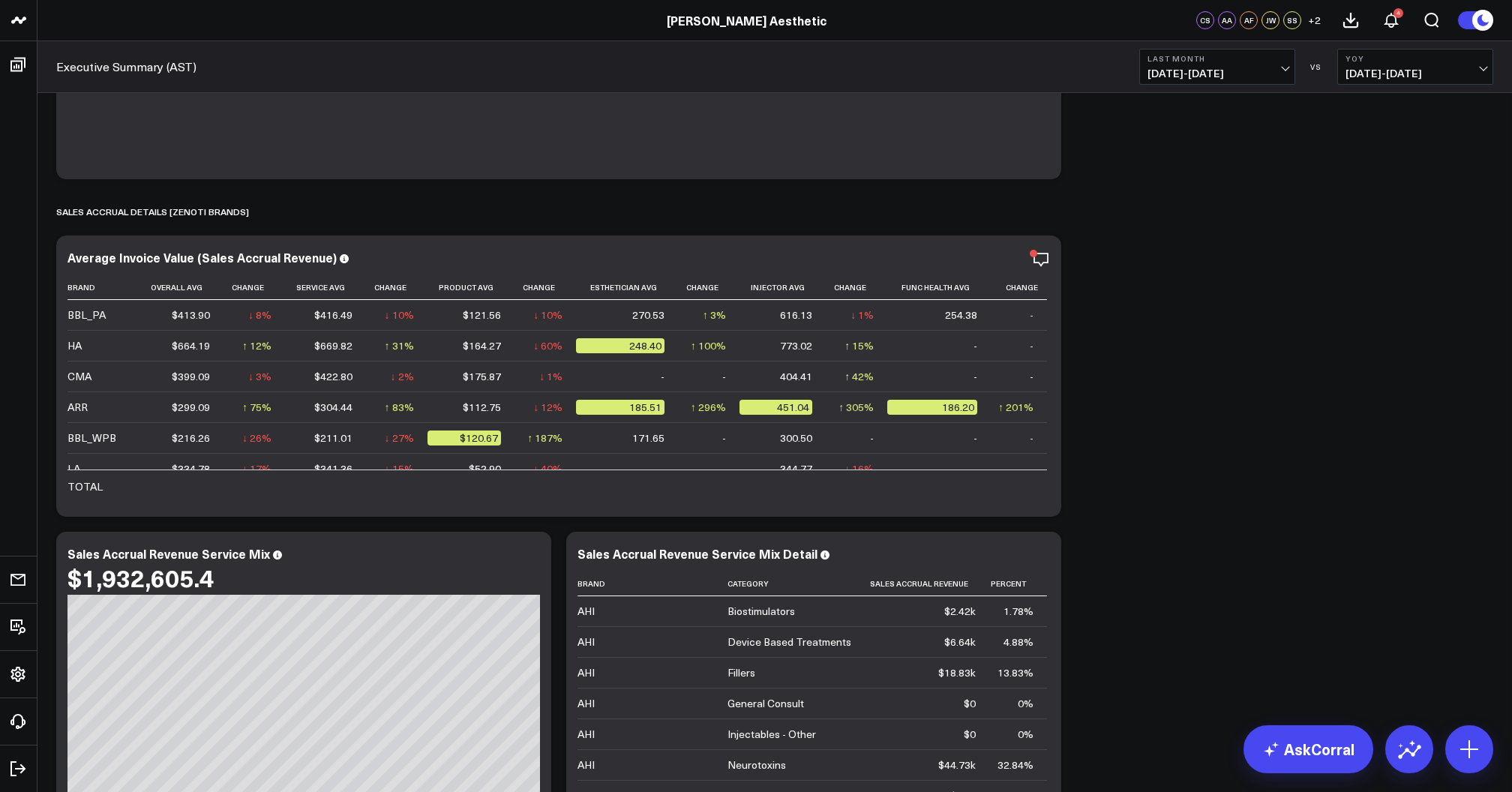
scroll to position [7278, 0]
